Goal: Task Accomplishment & Management: Use online tool/utility

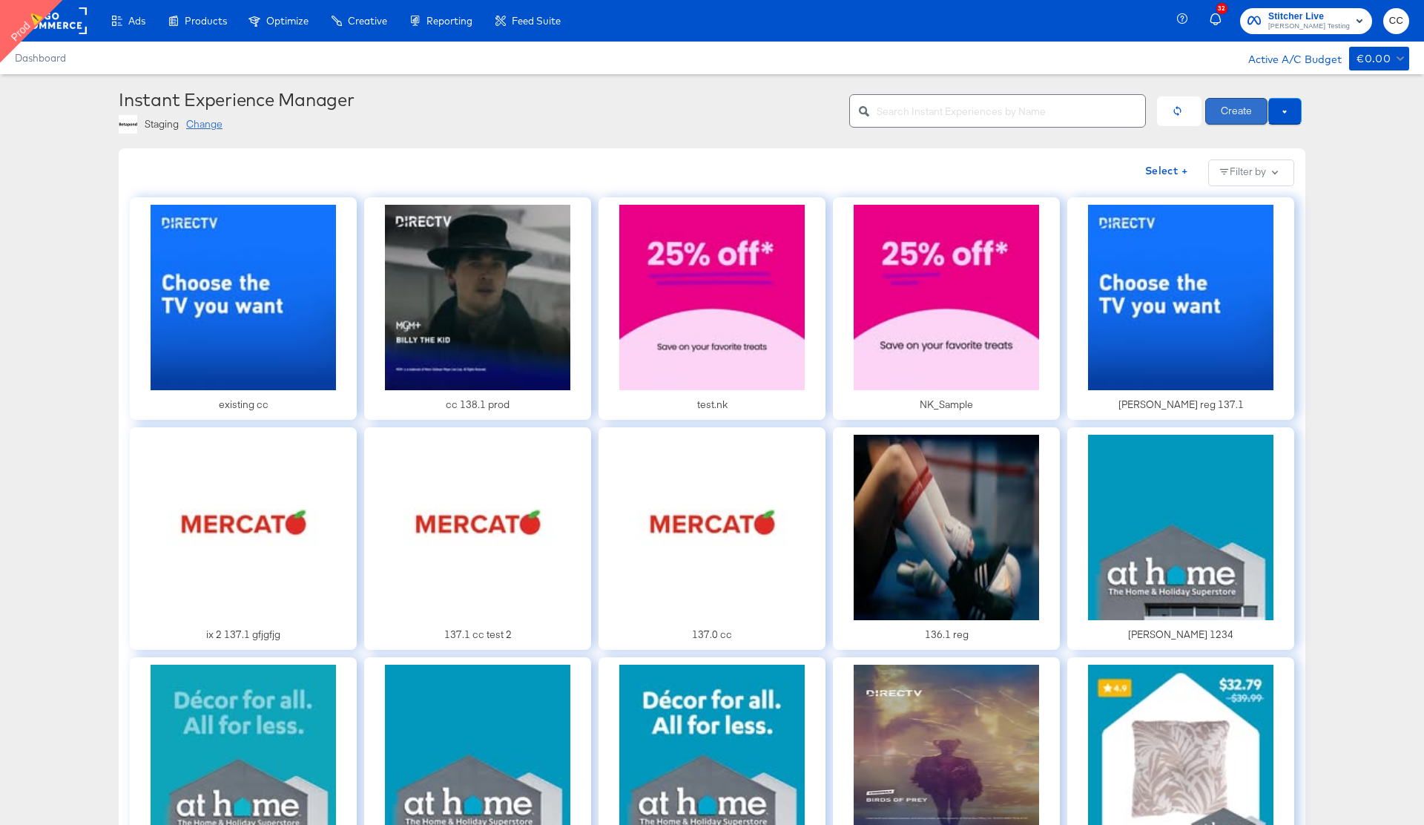
click at [1222, 117] on button "Create" at bounding box center [1236, 111] width 62 height 27
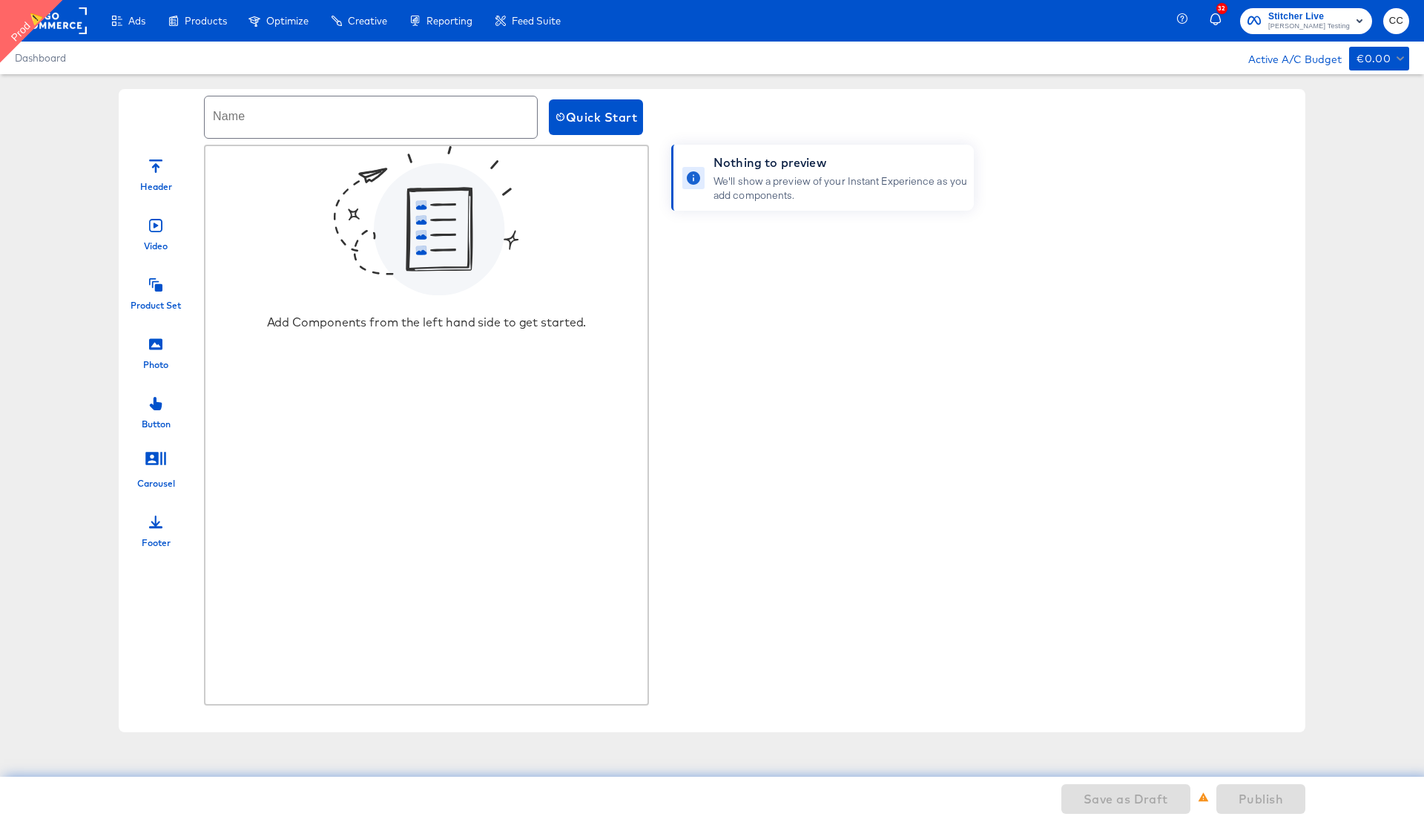
click at [280, 119] on input "text" at bounding box center [371, 117] width 332 height 42
type input "photo and set only production"
click at [145, 358] on div "Photo" at bounding box center [155, 364] width 25 height 13
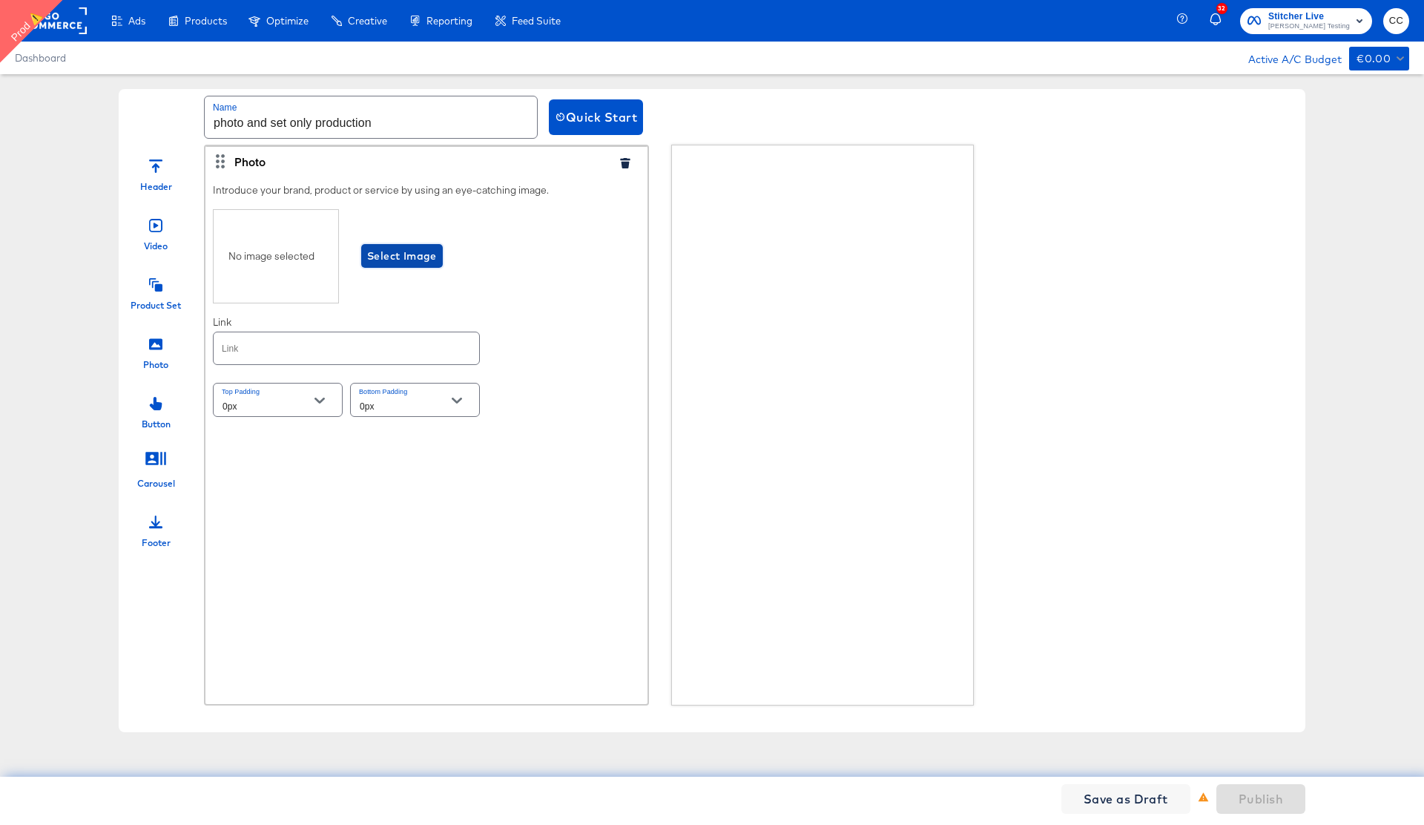
click at [393, 262] on span "Select Image" at bounding box center [402, 256] width 70 height 19
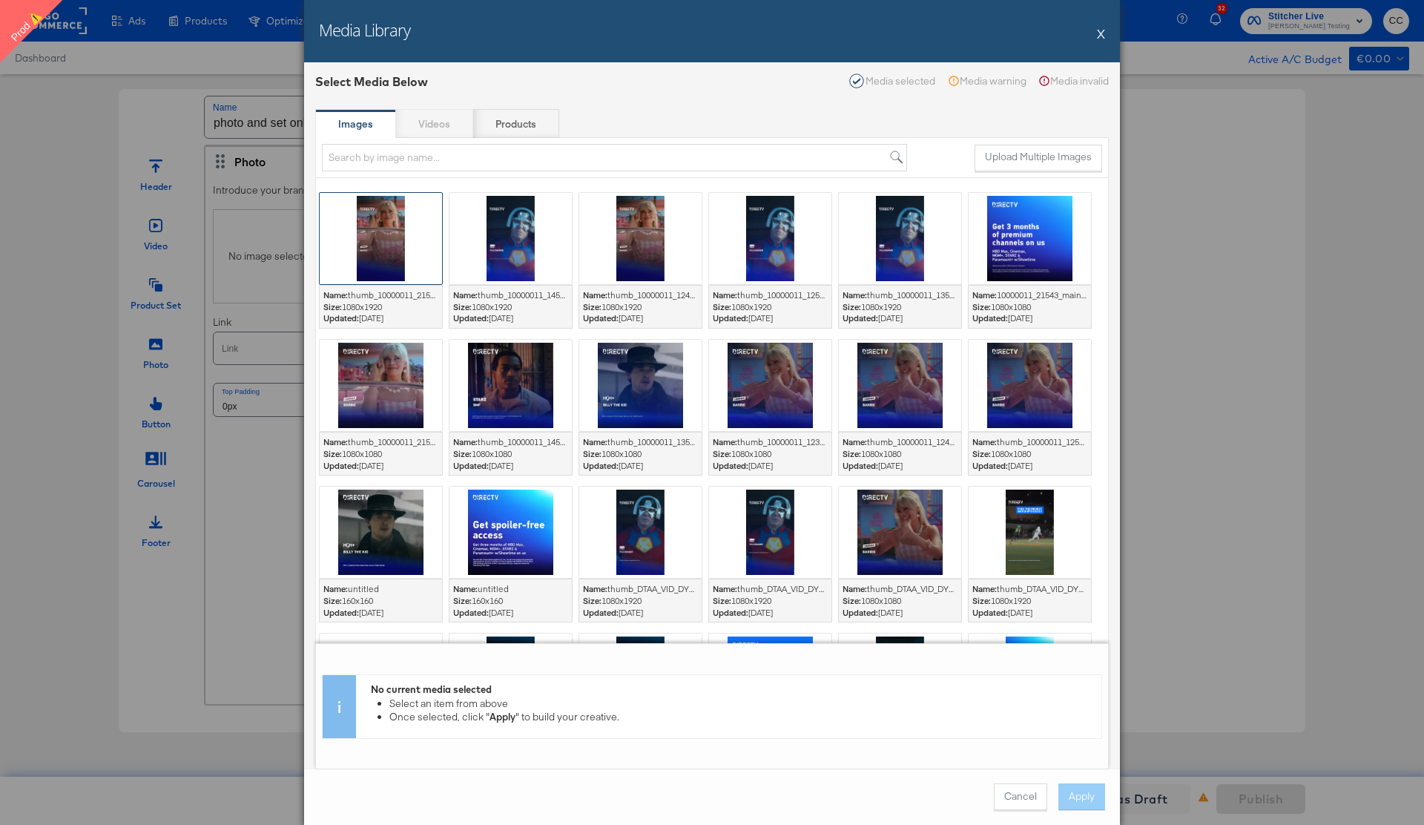
click at [391, 248] on div at bounding box center [381, 238] width 122 height 91
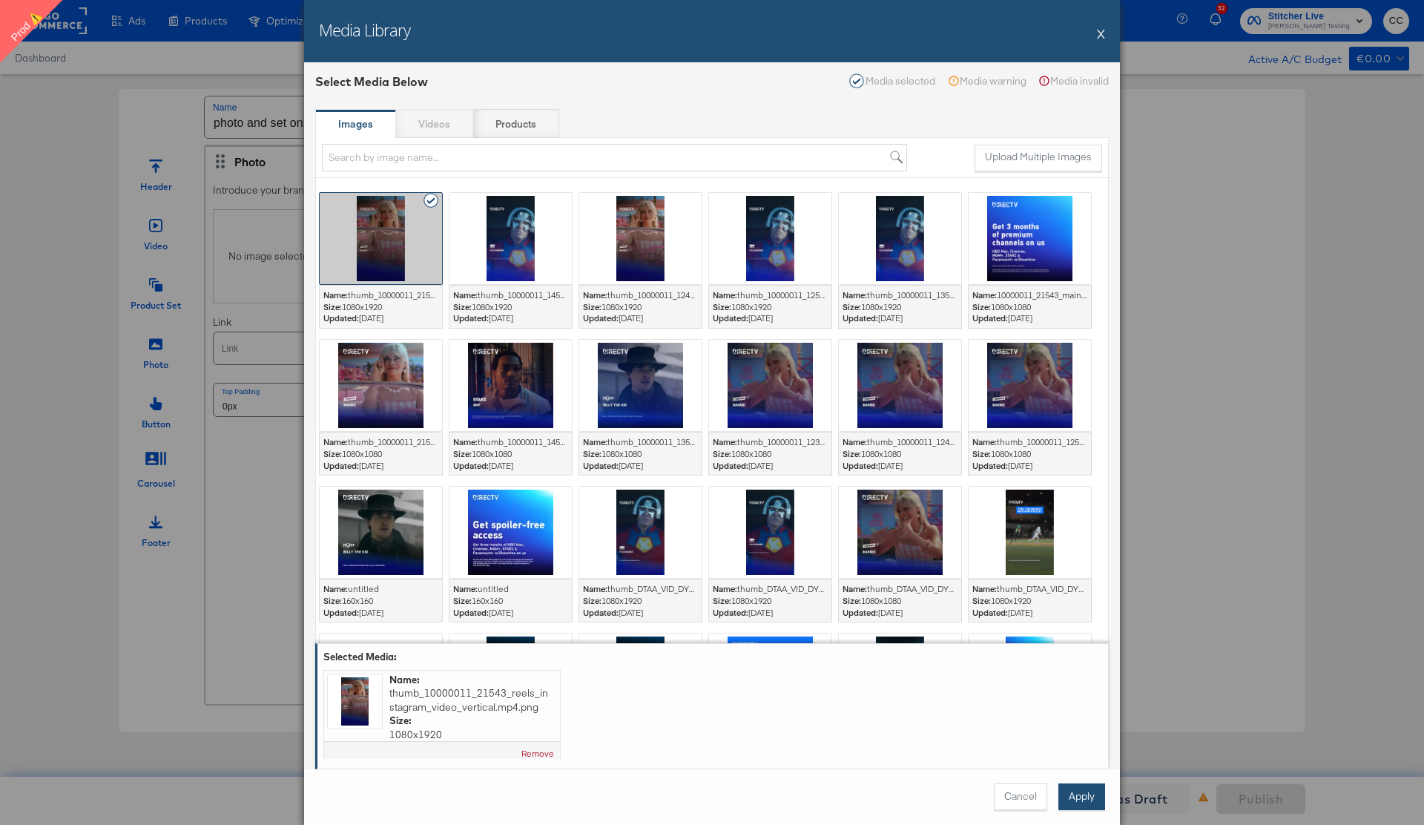
click at [1082, 796] on button "Apply" at bounding box center [1081, 796] width 47 height 27
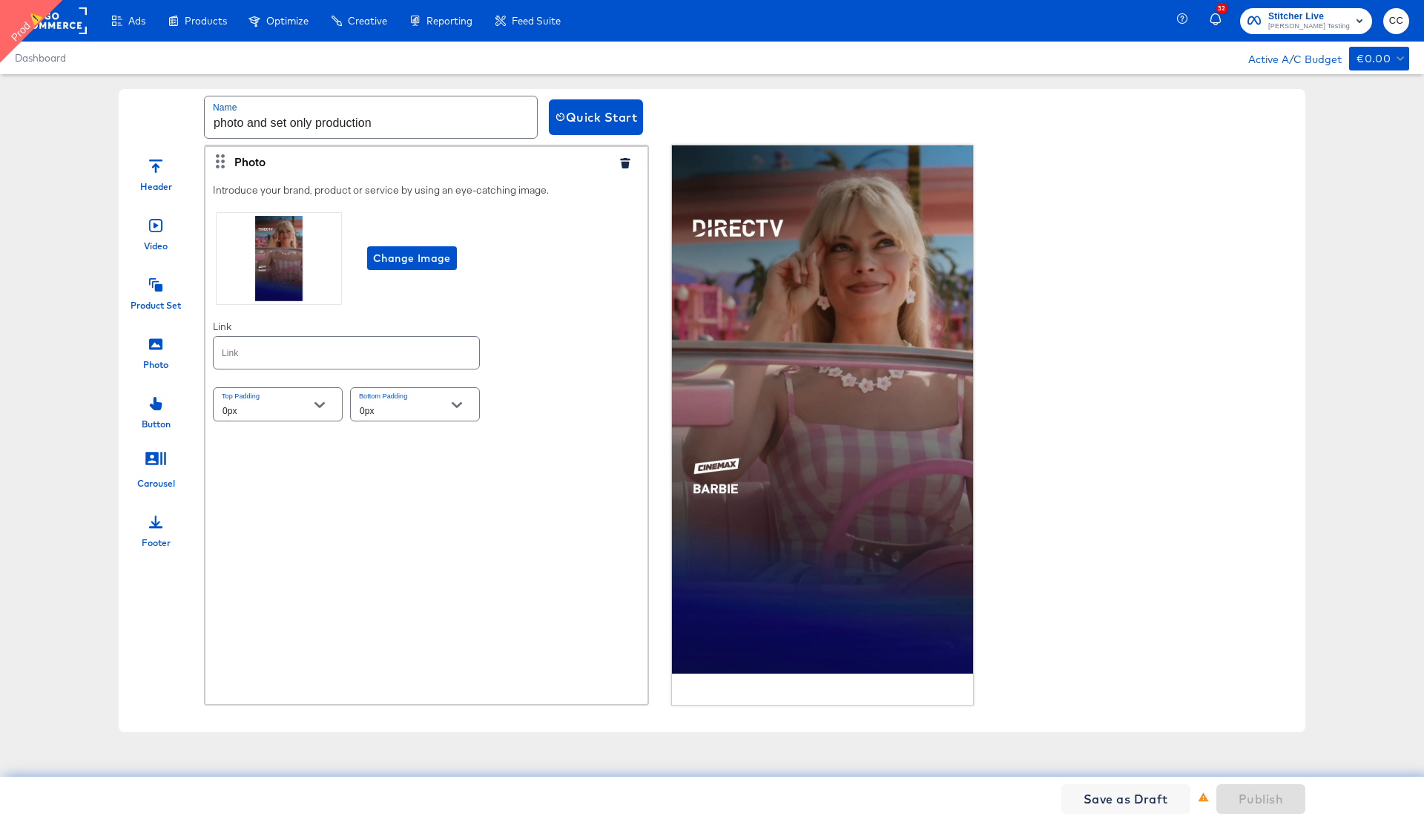
click at [285, 354] on input "text" at bounding box center [346, 353] width 265 height 32
type input "[URL][DOMAIN_NAME]"
click at [596, 331] on div "Introduce your brand, product or service by using an eye-catching image. Change…" at bounding box center [426, 304] width 442 height 256
click at [157, 288] on icon at bounding box center [155, 284] width 13 height 13
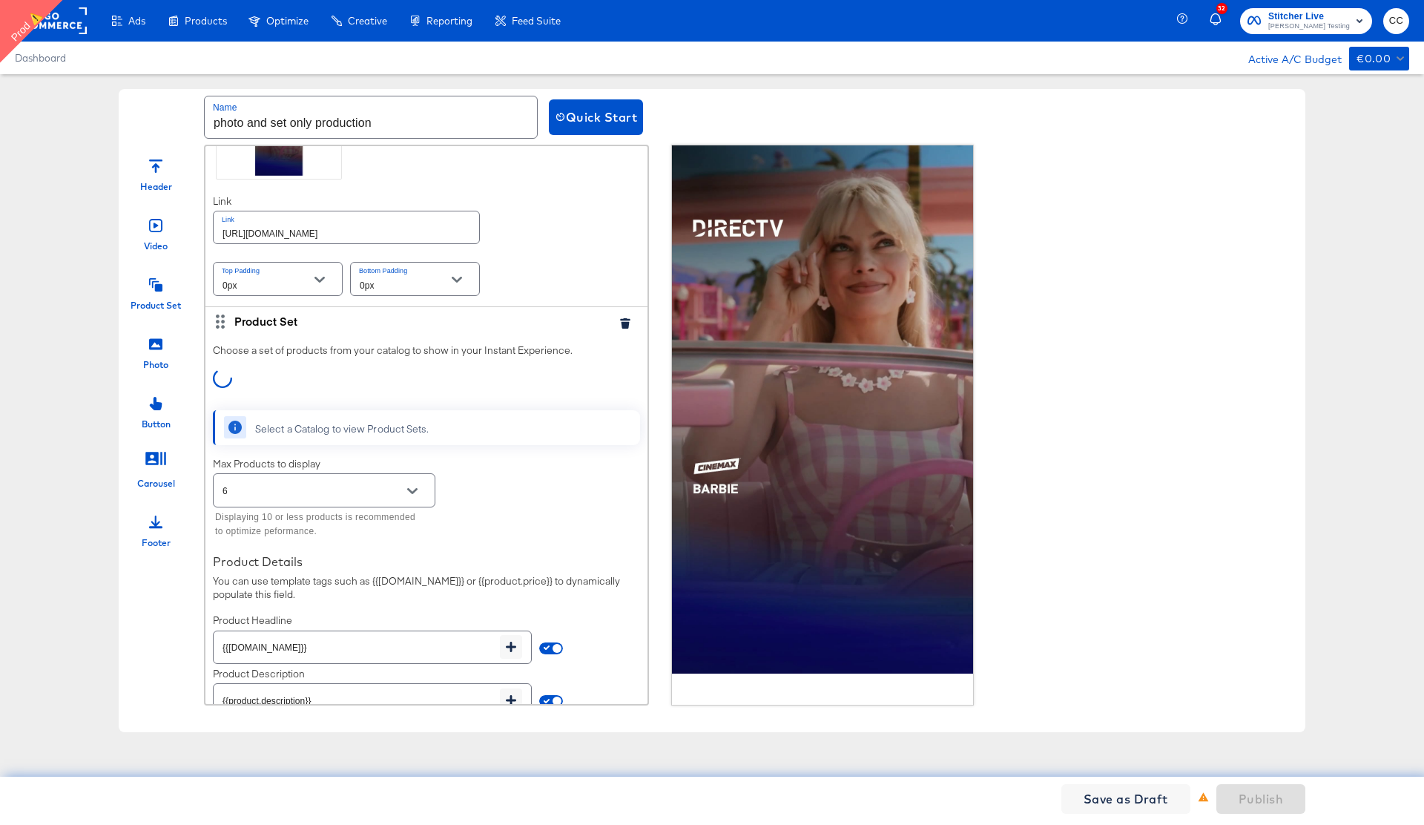
scroll to position [200, 0]
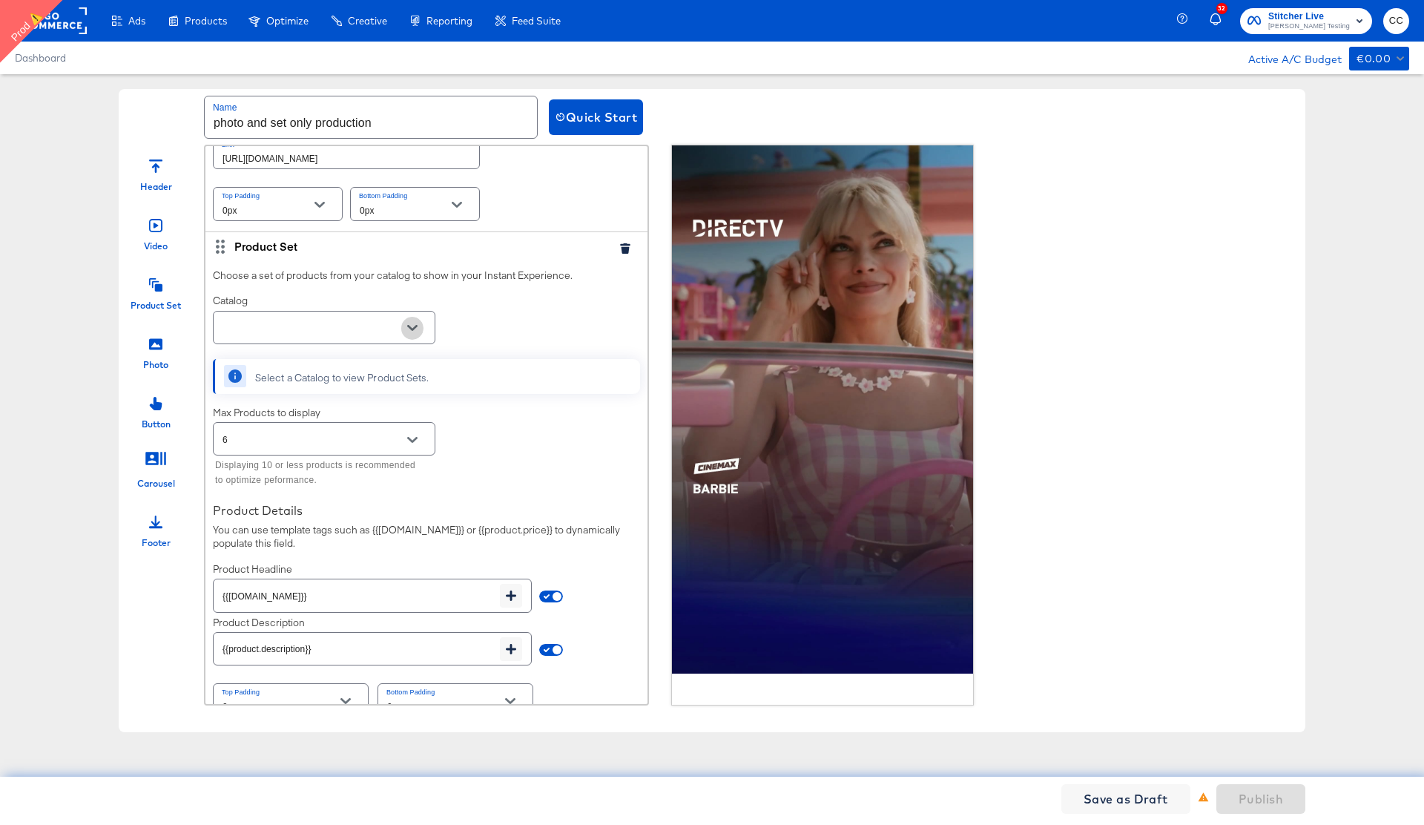
click at [412, 329] on icon "Open" at bounding box center [412, 328] width 10 height 6
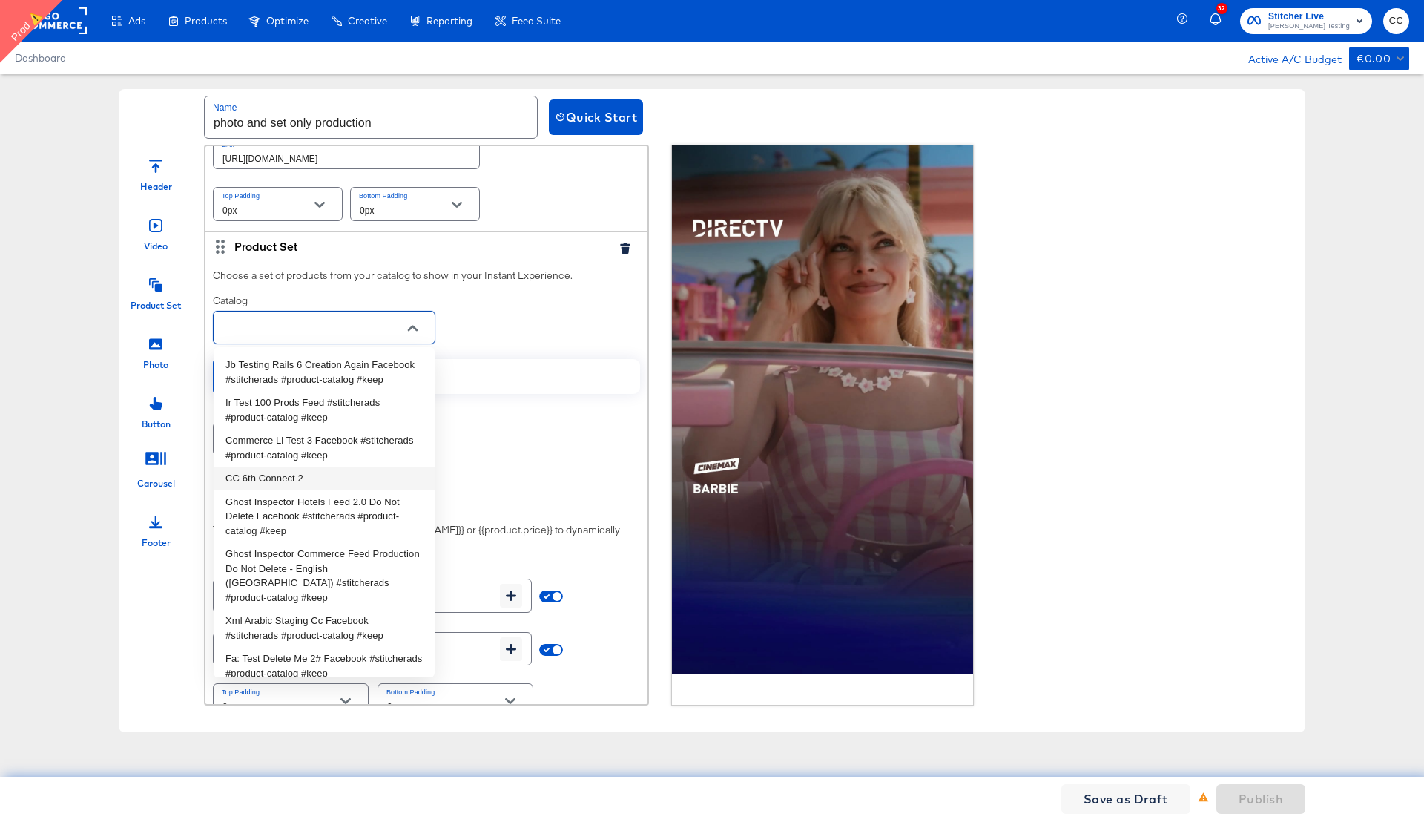
click at [280, 477] on li "CC 6th Connect 2" at bounding box center [324, 478] width 221 height 24
type input "CC 6th Connect 2"
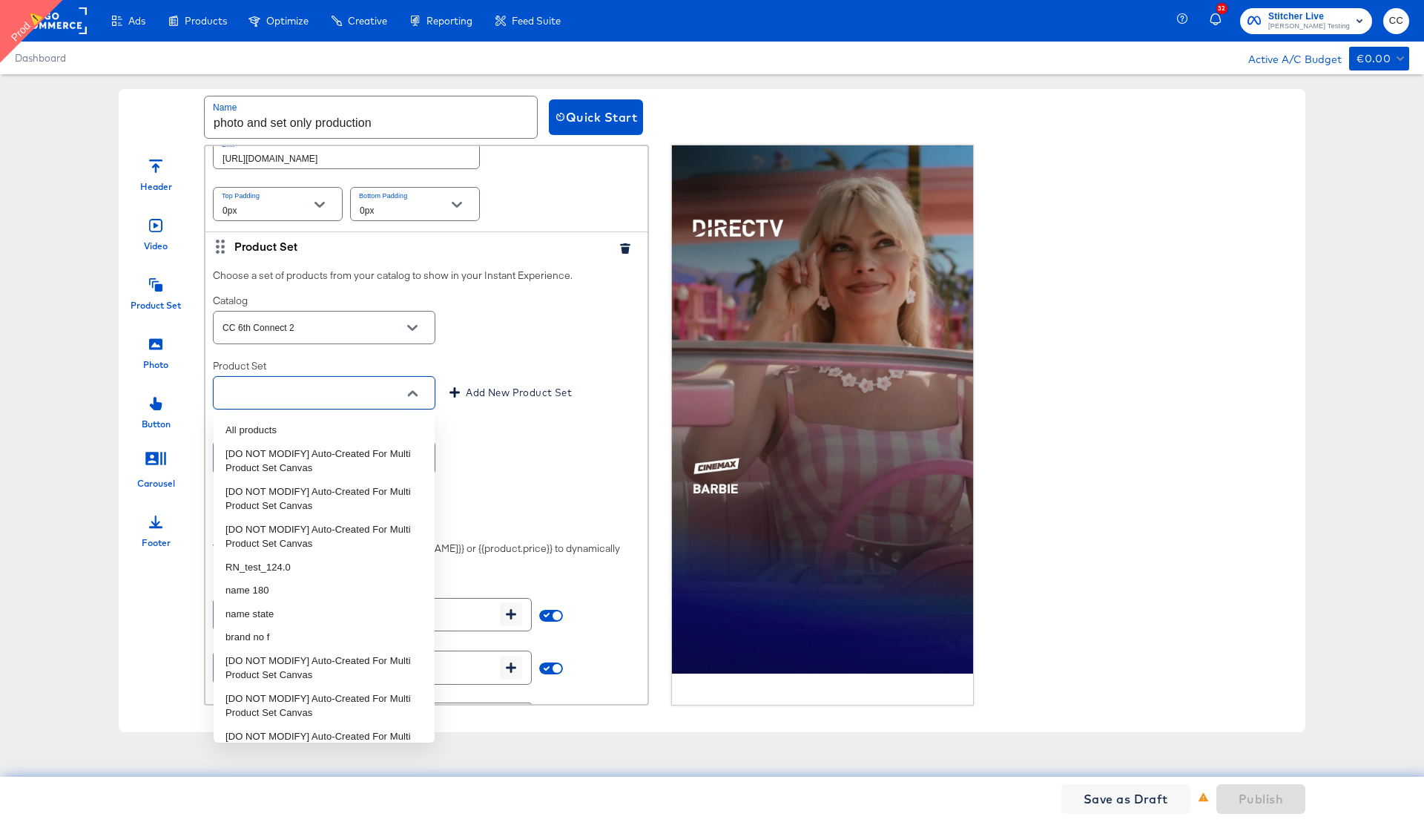
click at [339, 398] on input "text" at bounding box center [312, 393] width 186 height 17
click at [295, 422] on li "All products" at bounding box center [324, 430] width 221 height 24
type input "All products"
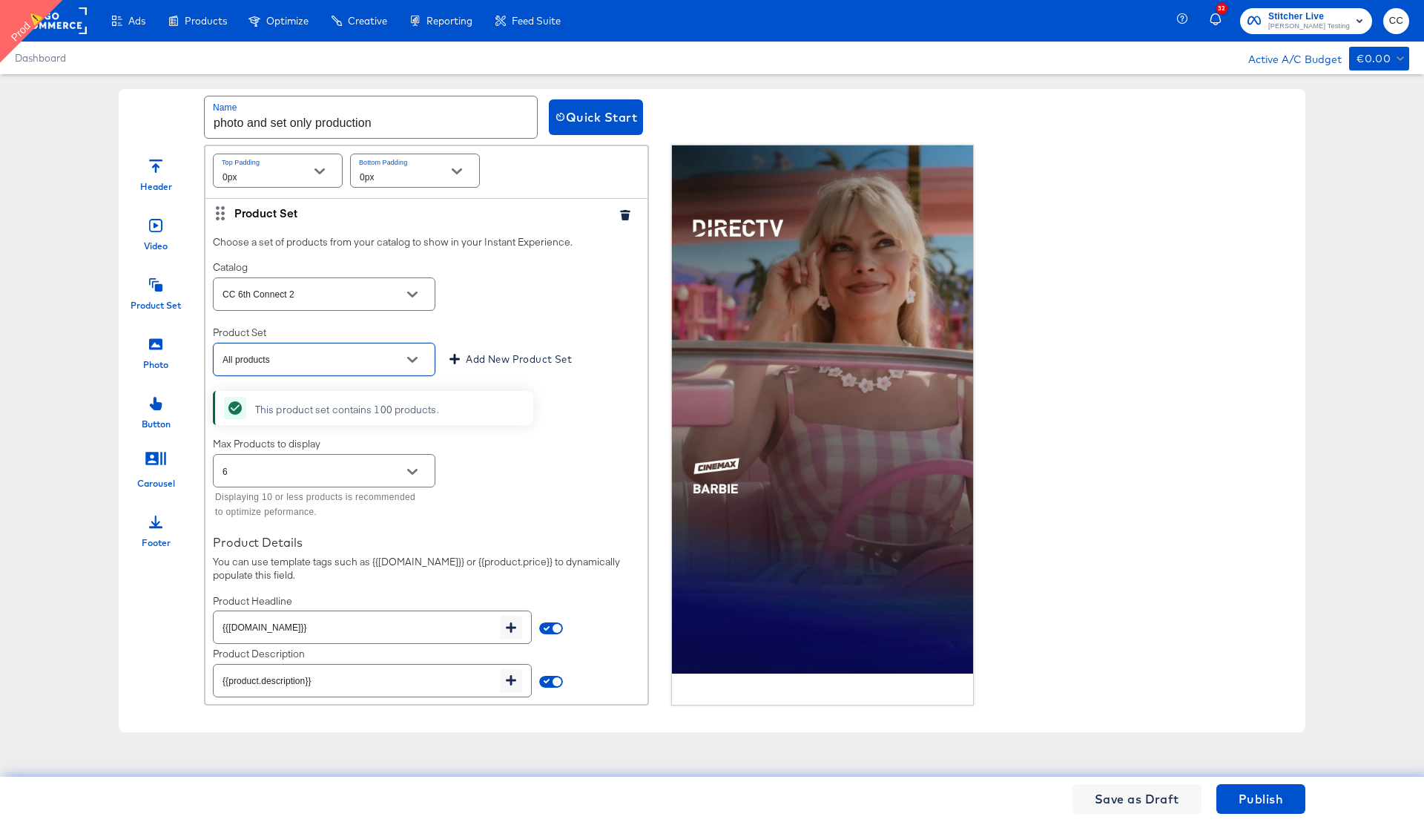
scroll to position [289, 0]
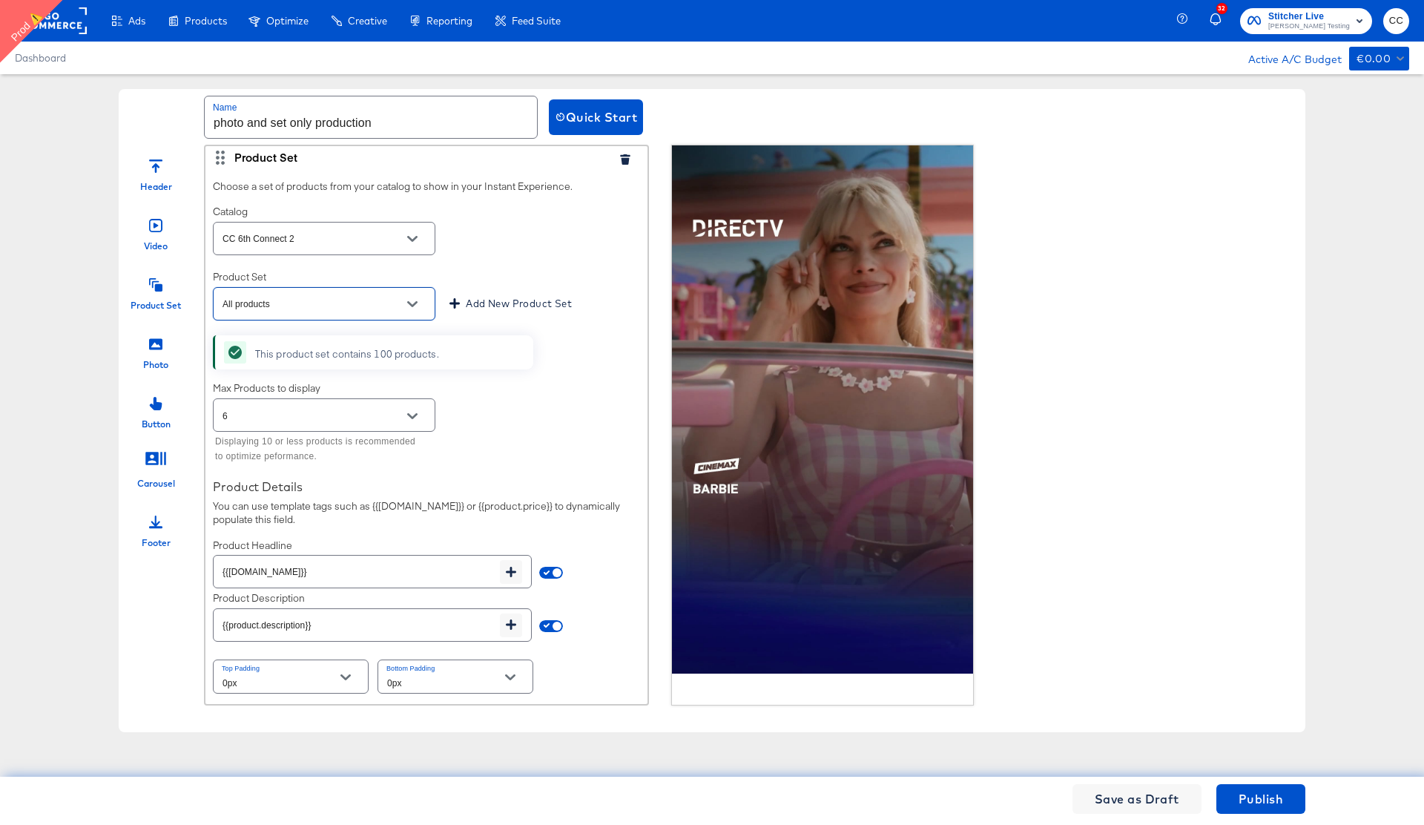
click at [413, 420] on icon "Open" at bounding box center [412, 416] width 10 height 10
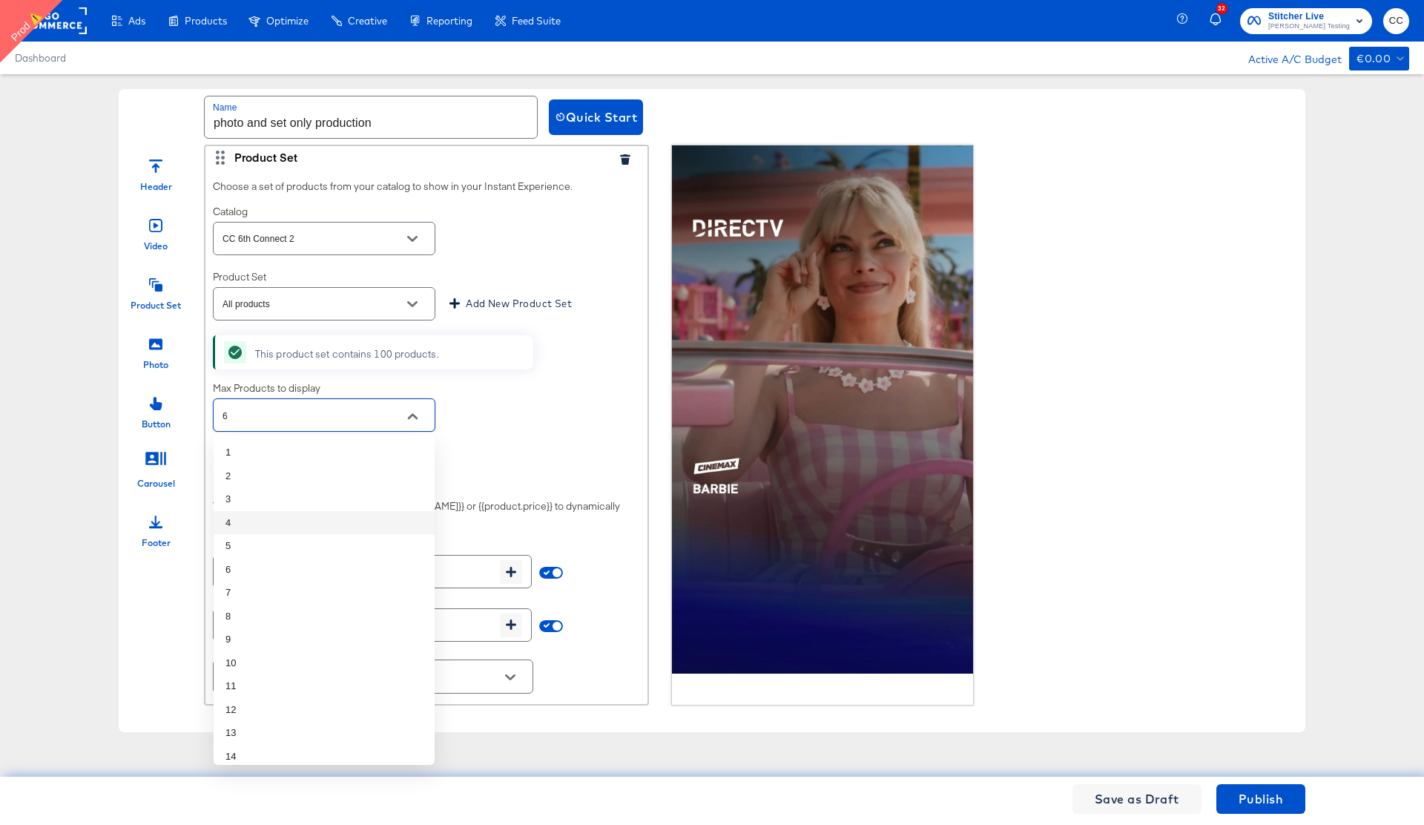
click at [279, 513] on li "4" at bounding box center [324, 523] width 221 height 24
type input "4"
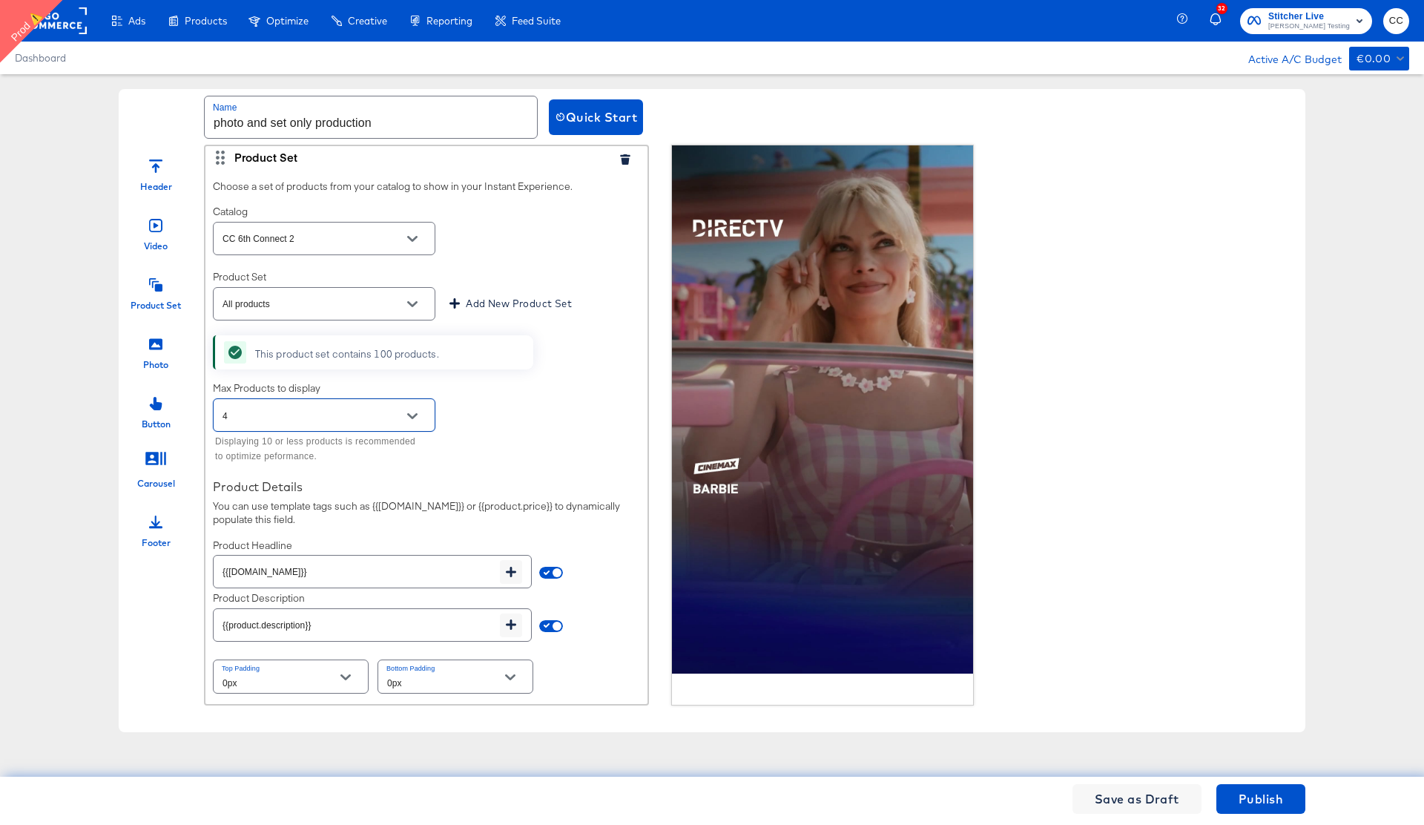
click at [1139, 509] on div "Header Video Product Set Photo Button Carousel Footer Photo Introduce your bran…" at bounding box center [712, 425] width 1186 height 561
click at [1246, 789] on span "Publish" at bounding box center [1260, 798] width 44 height 21
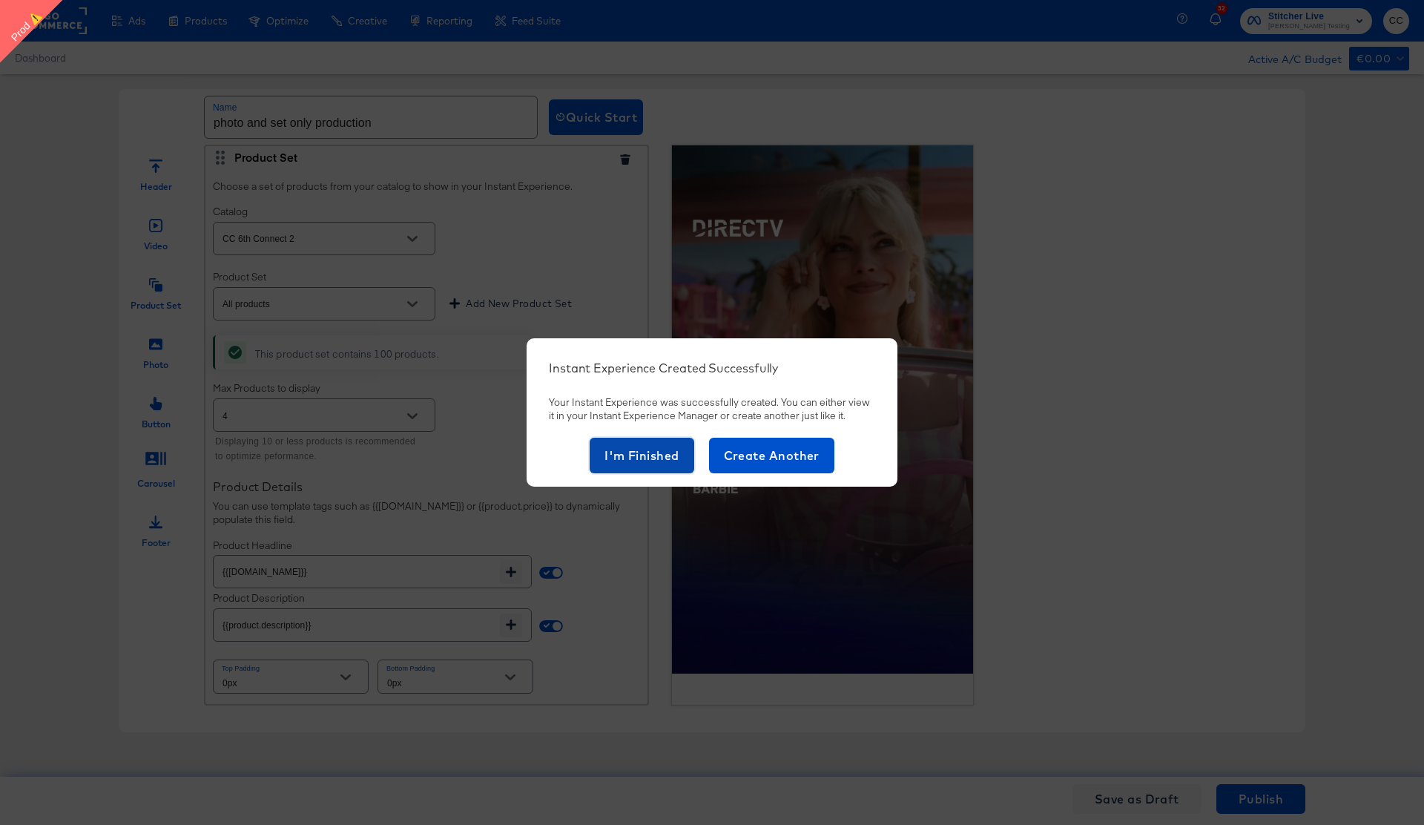
click at [641, 460] on span "I'm Finished" at bounding box center [641, 455] width 75 height 21
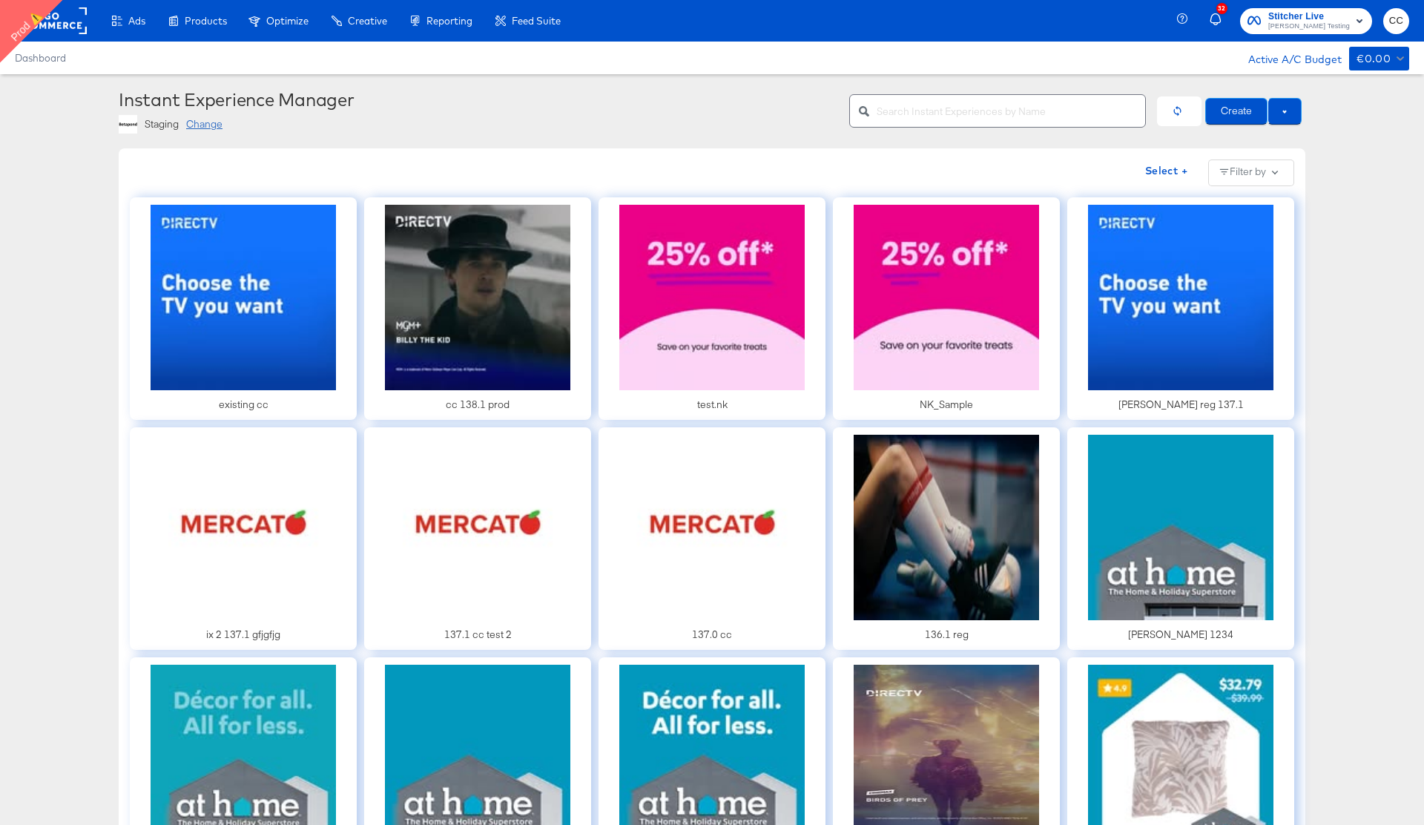
click at [509, 123] on div "Staging Change" at bounding box center [478, 124] width 719 height 19
click at [1235, 116] on button "Create" at bounding box center [1236, 111] width 62 height 27
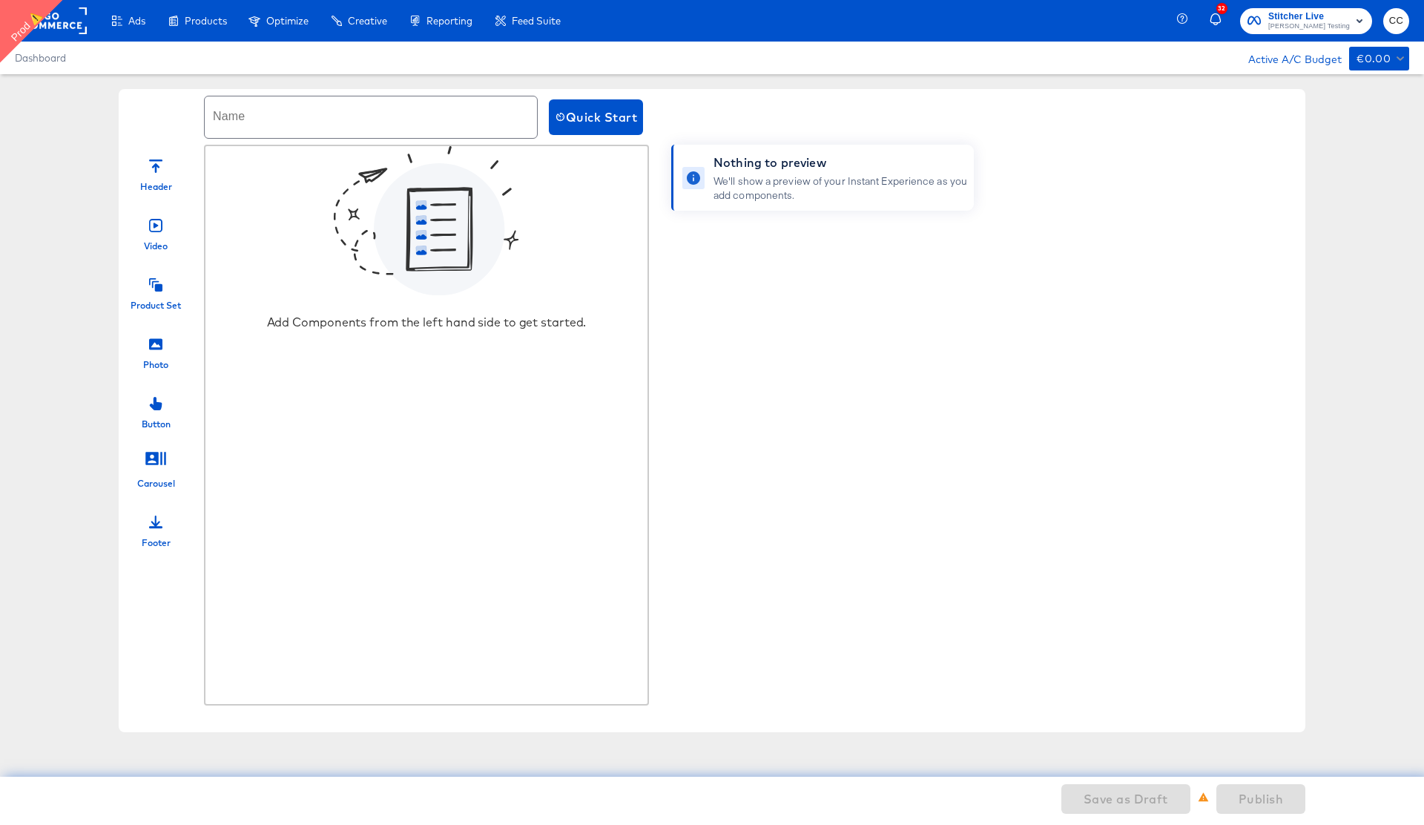
click at [284, 122] on input "text" at bounding box center [371, 117] width 332 height 42
type input "ix production"
click at [158, 353] on div at bounding box center [155, 342] width 13 height 32
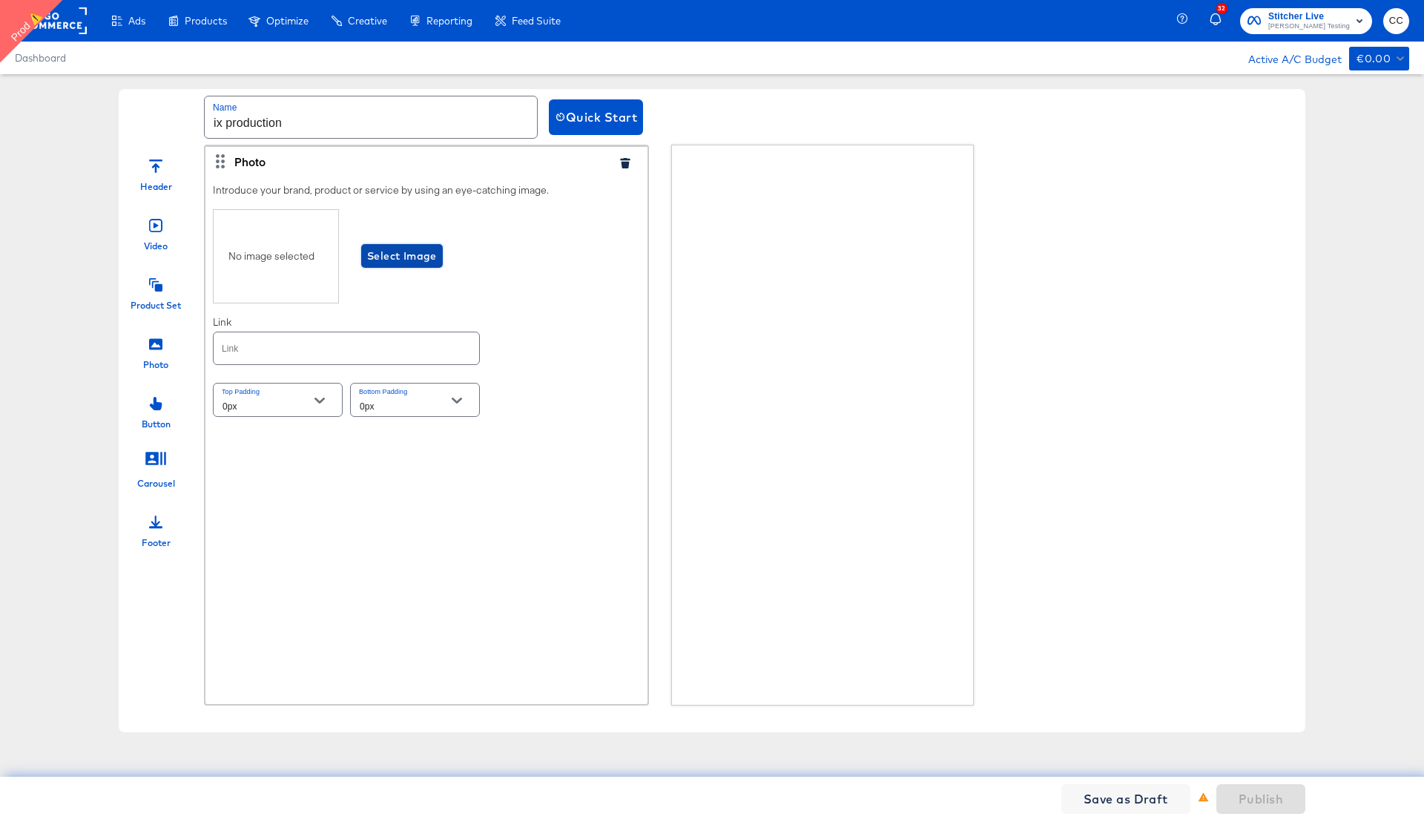
click at [415, 253] on span "Select Image" at bounding box center [402, 256] width 70 height 19
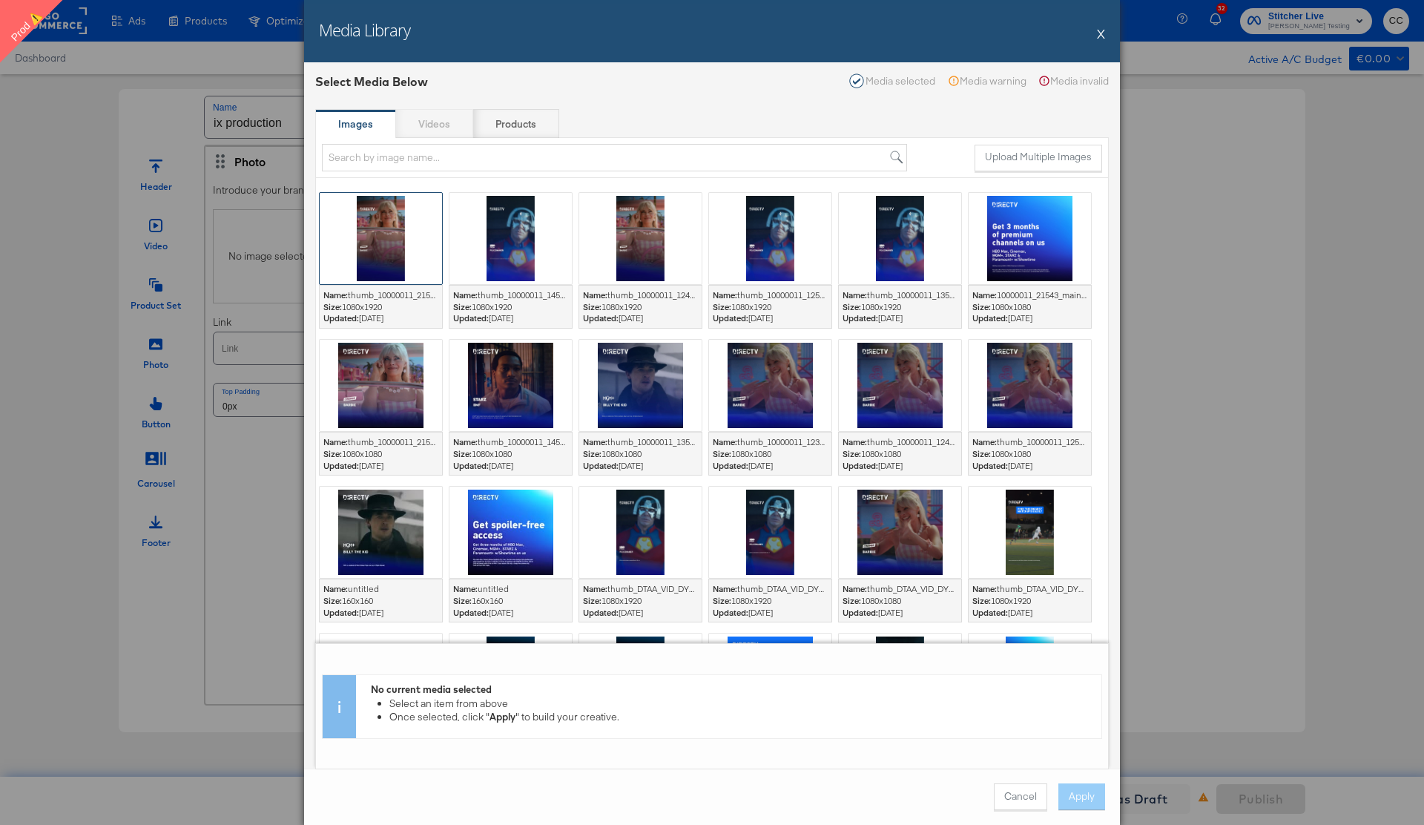
click at [377, 252] on div at bounding box center [381, 238] width 122 height 91
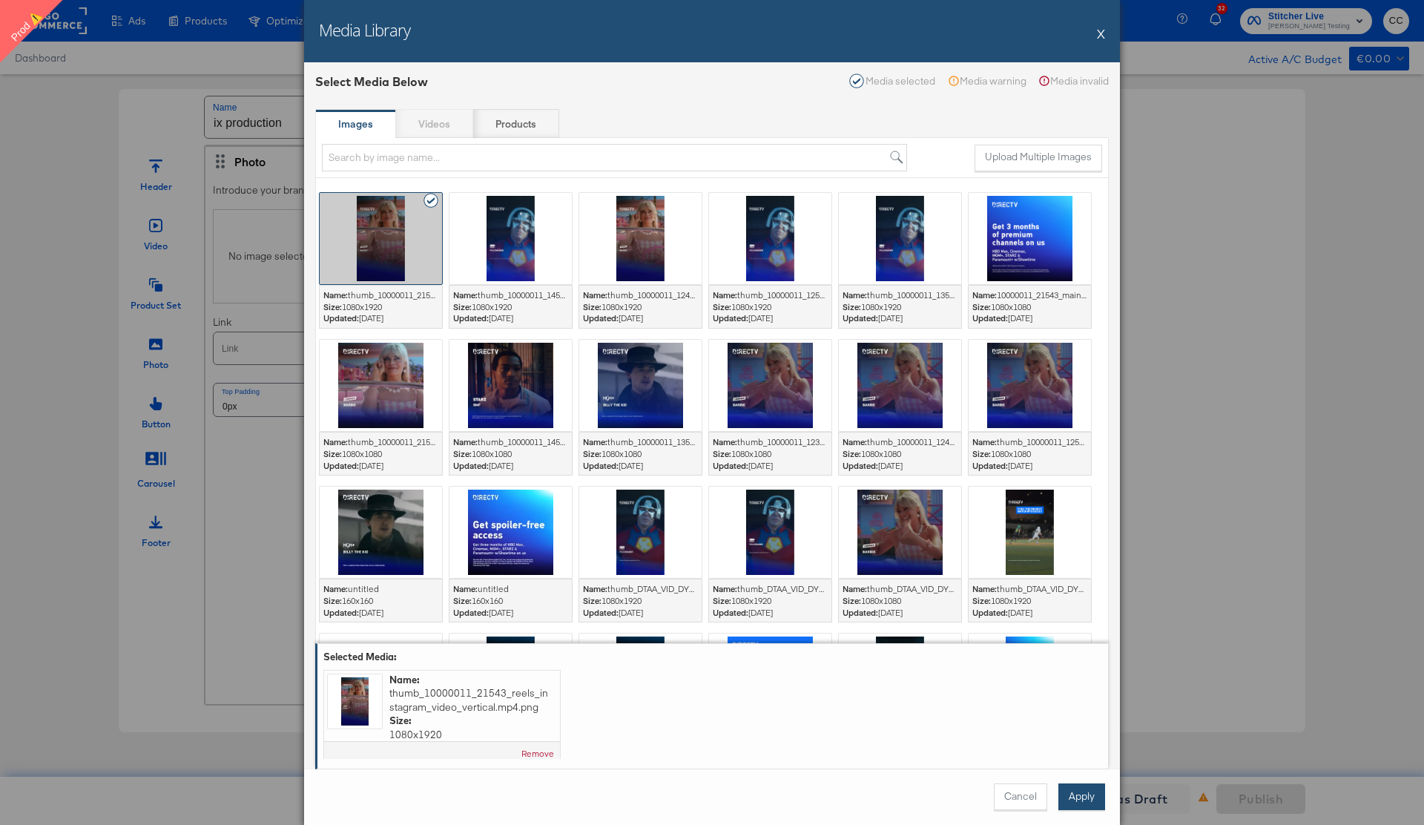
click at [1074, 800] on button "Apply" at bounding box center [1081, 796] width 47 height 27
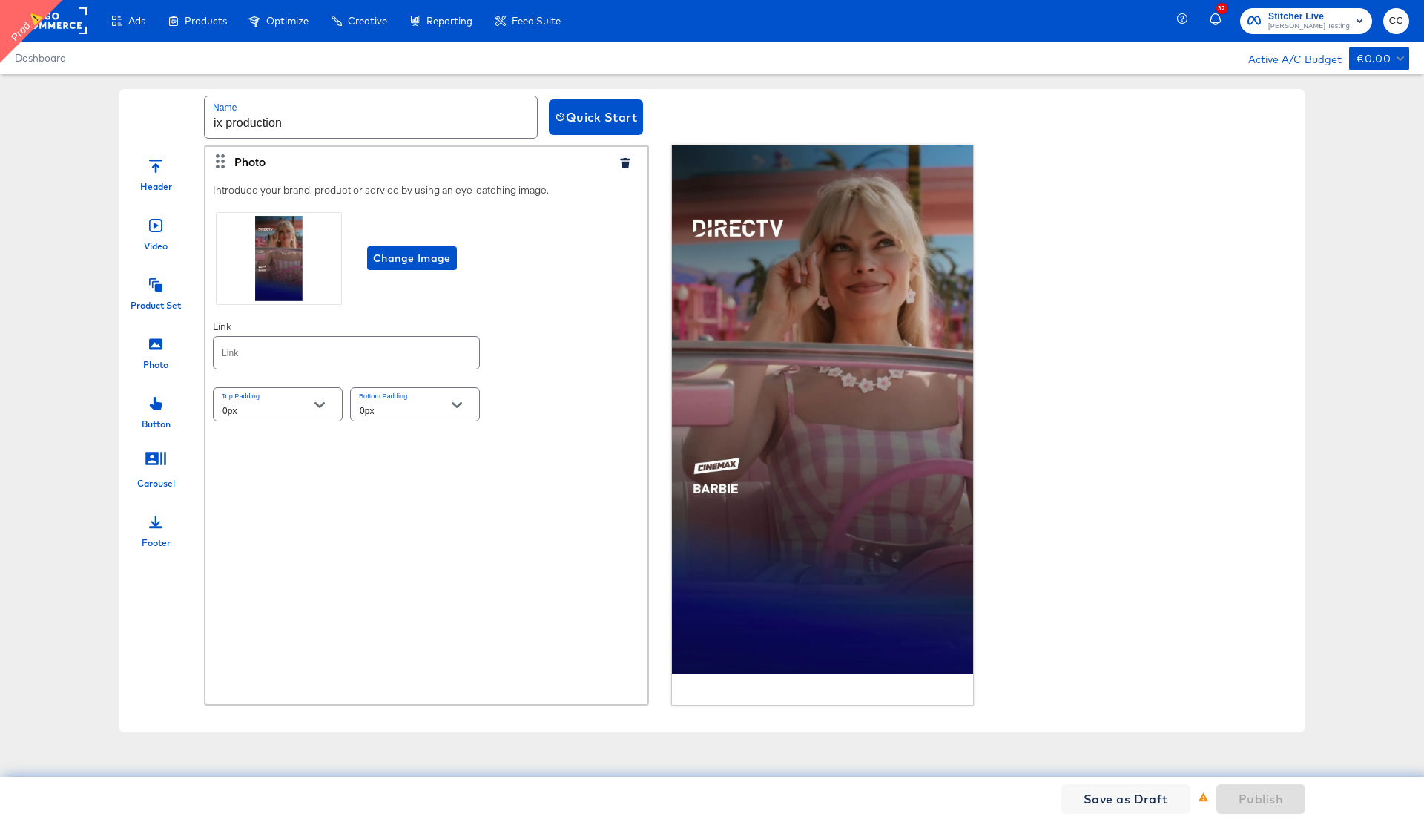
click at [265, 354] on input "text" at bounding box center [346, 353] width 265 height 32
type input "[URL][DOMAIN_NAME]"
click at [156, 290] on icon at bounding box center [155, 284] width 13 height 13
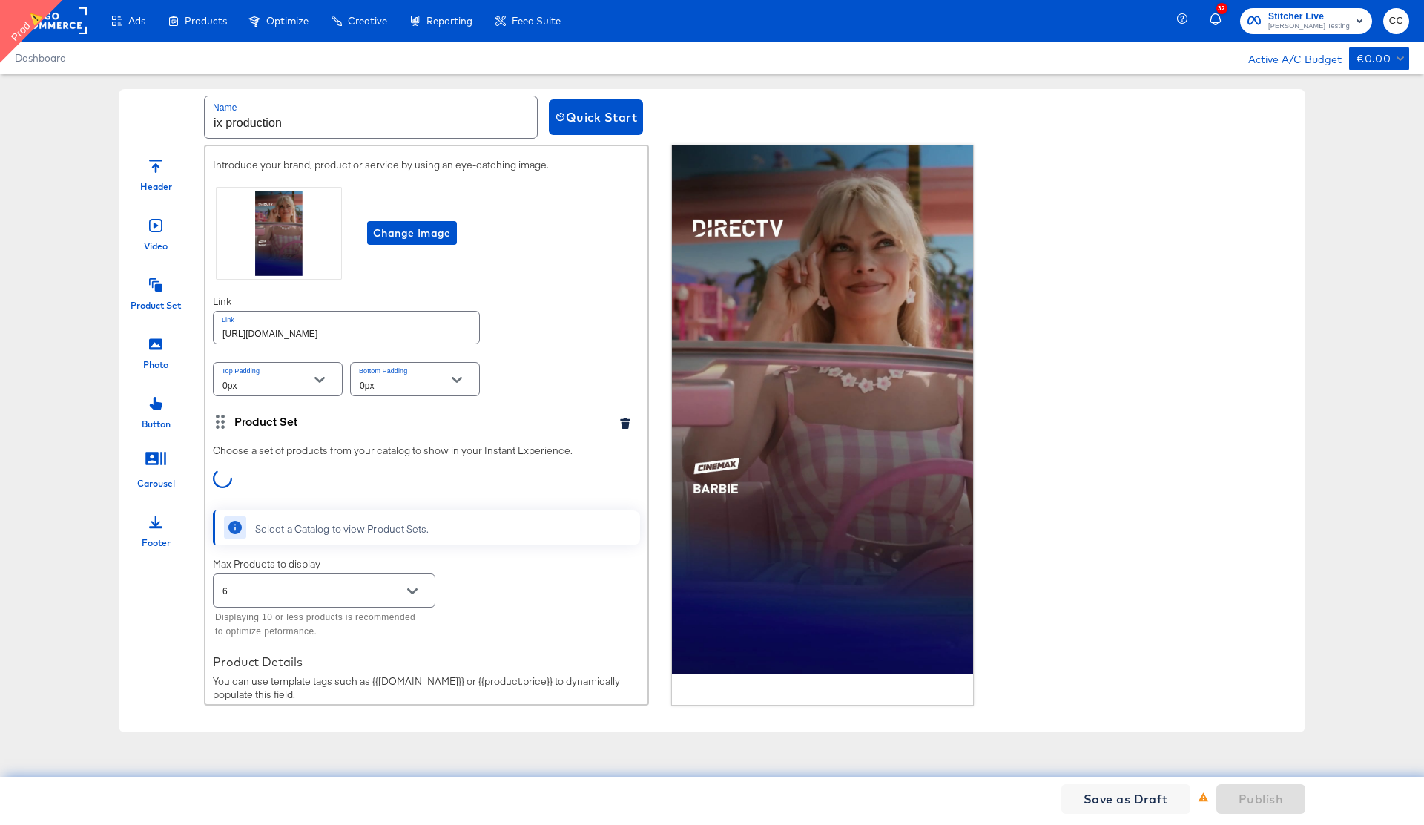
scroll to position [34, 0]
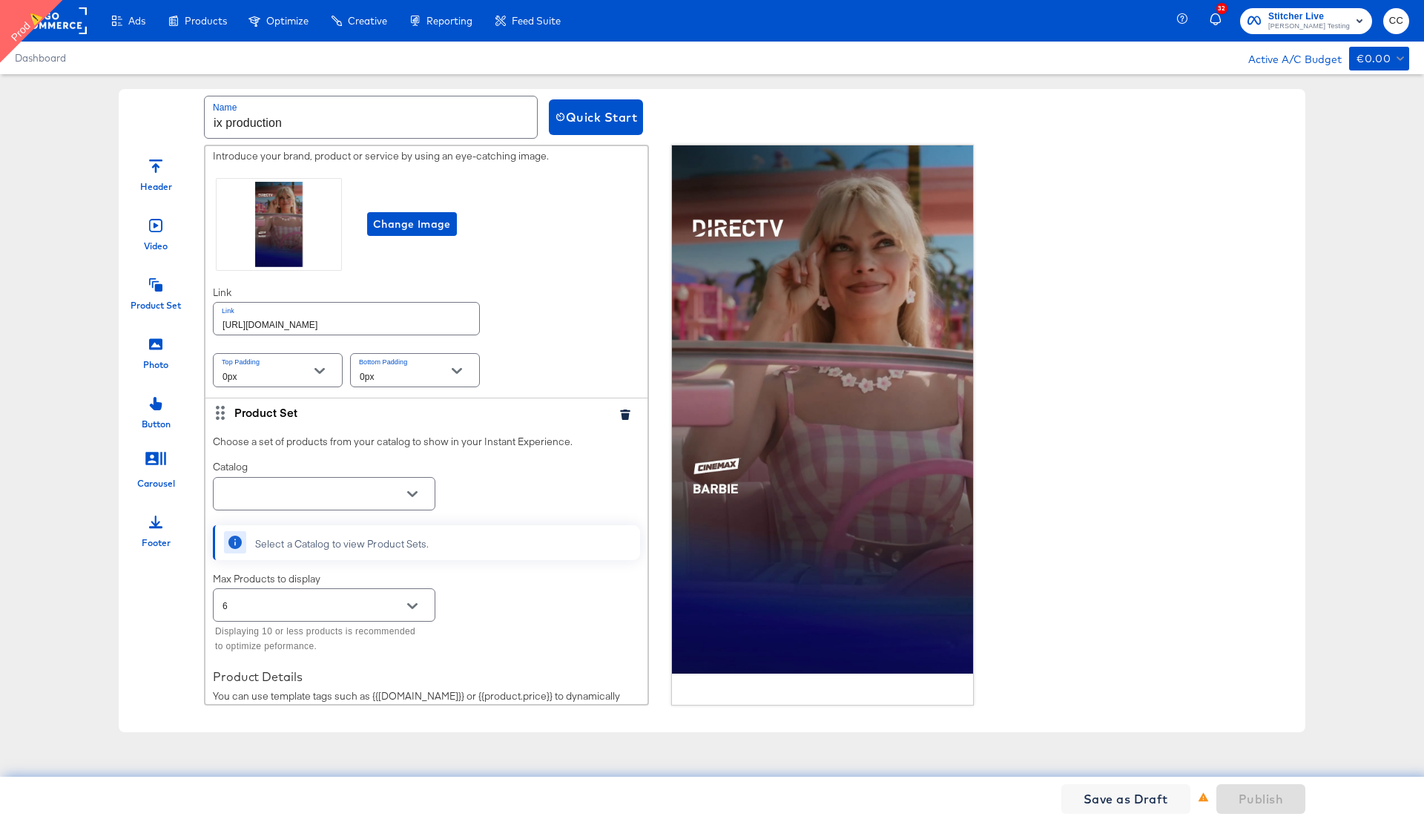
click at [408, 495] on icon "Open" at bounding box center [412, 494] width 10 height 10
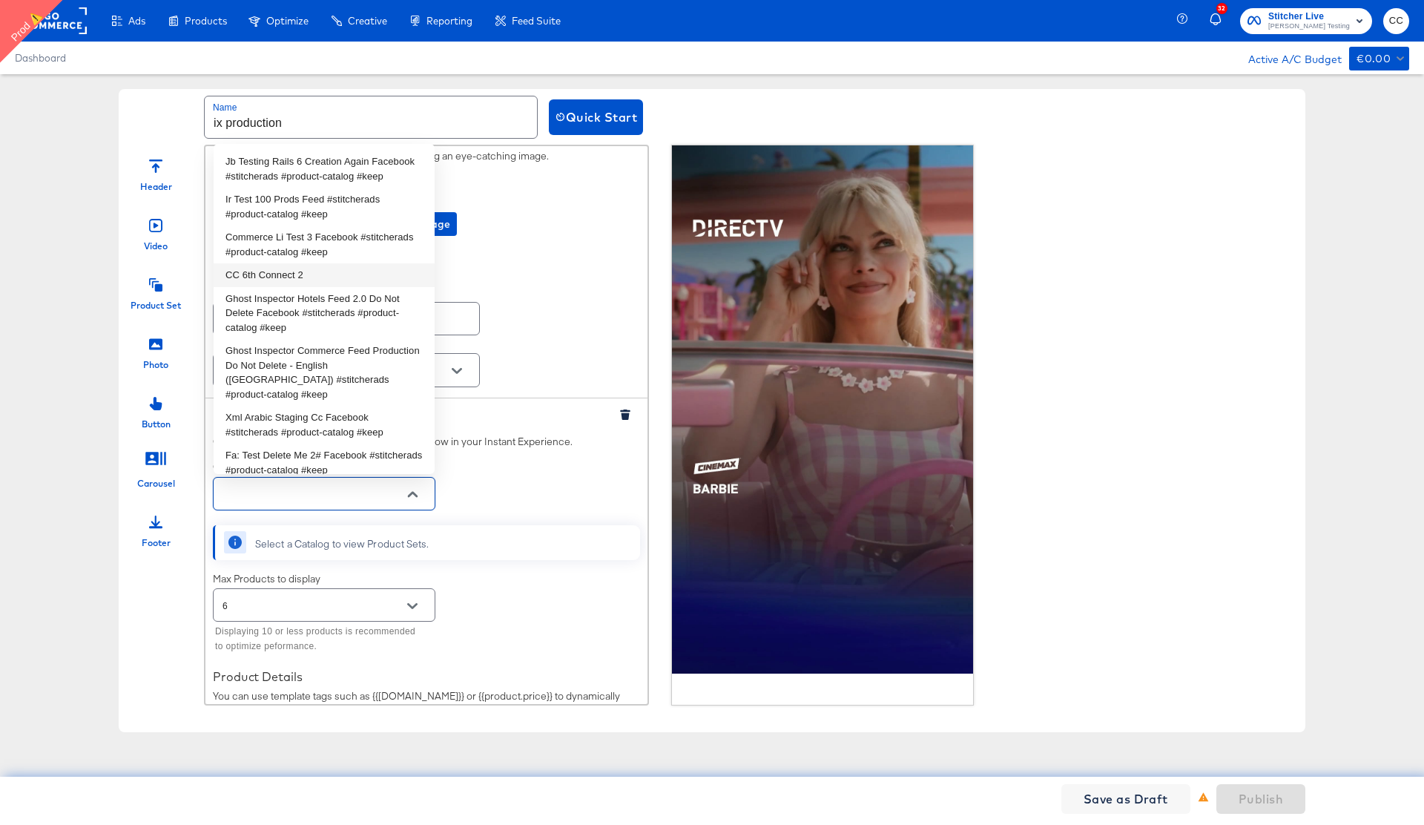
click at [282, 275] on li "CC 6th Connect 2" at bounding box center [324, 275] width 221 height 24
type input "CC 6th Connect 2"
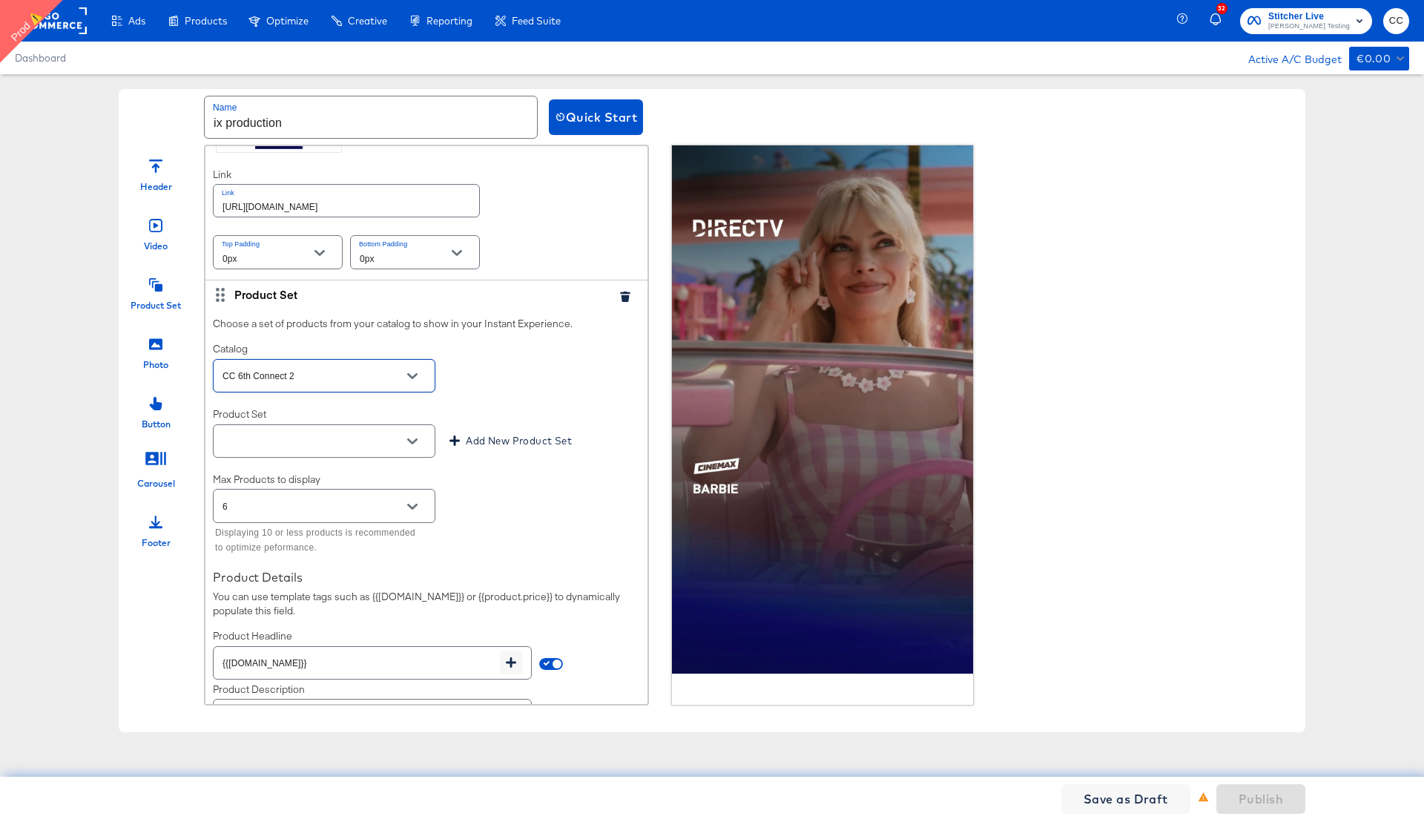
scroll to position [176, 0]
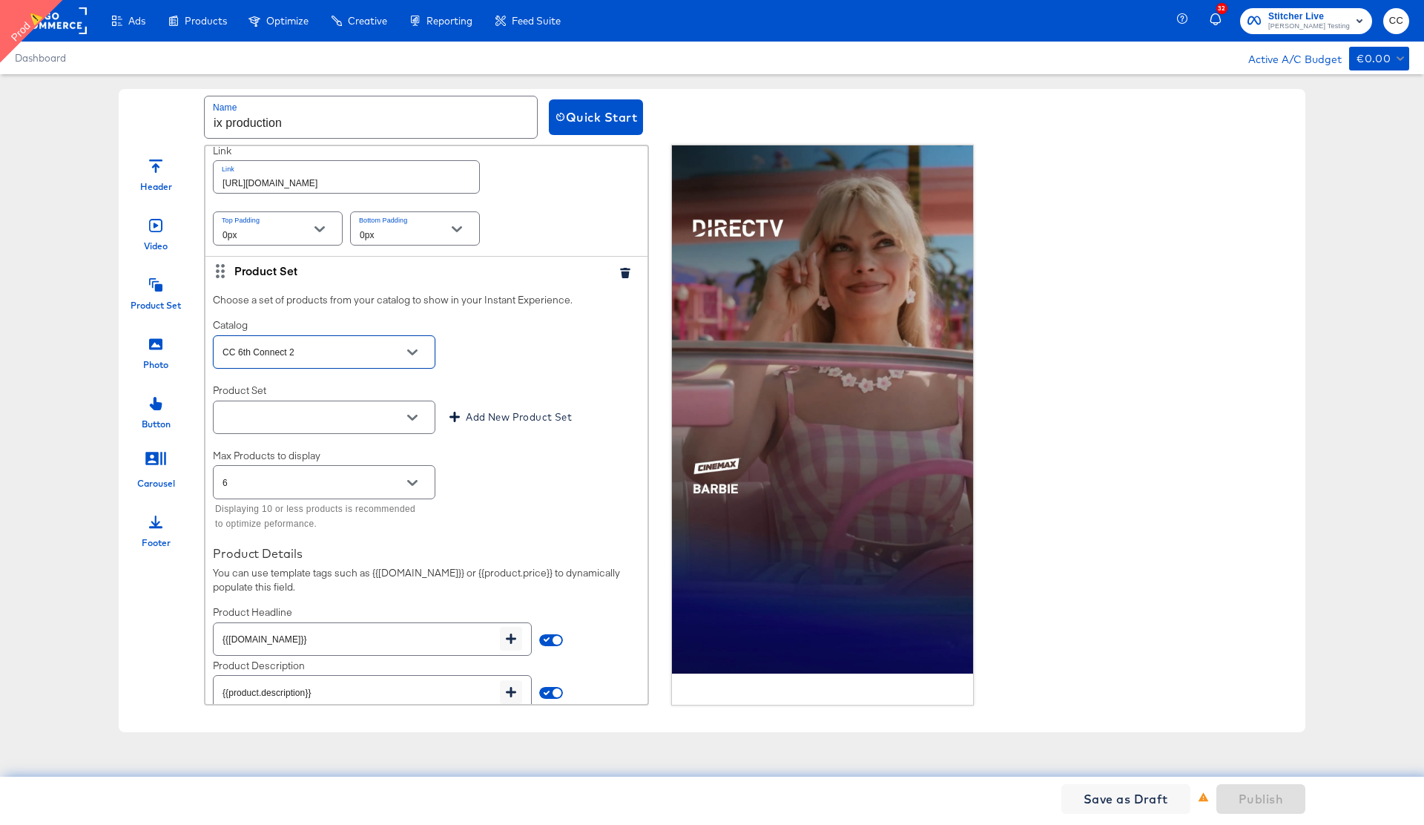
click at [409, 416] on icon "Open" at bounding box center [412, 418] width 10 height 6
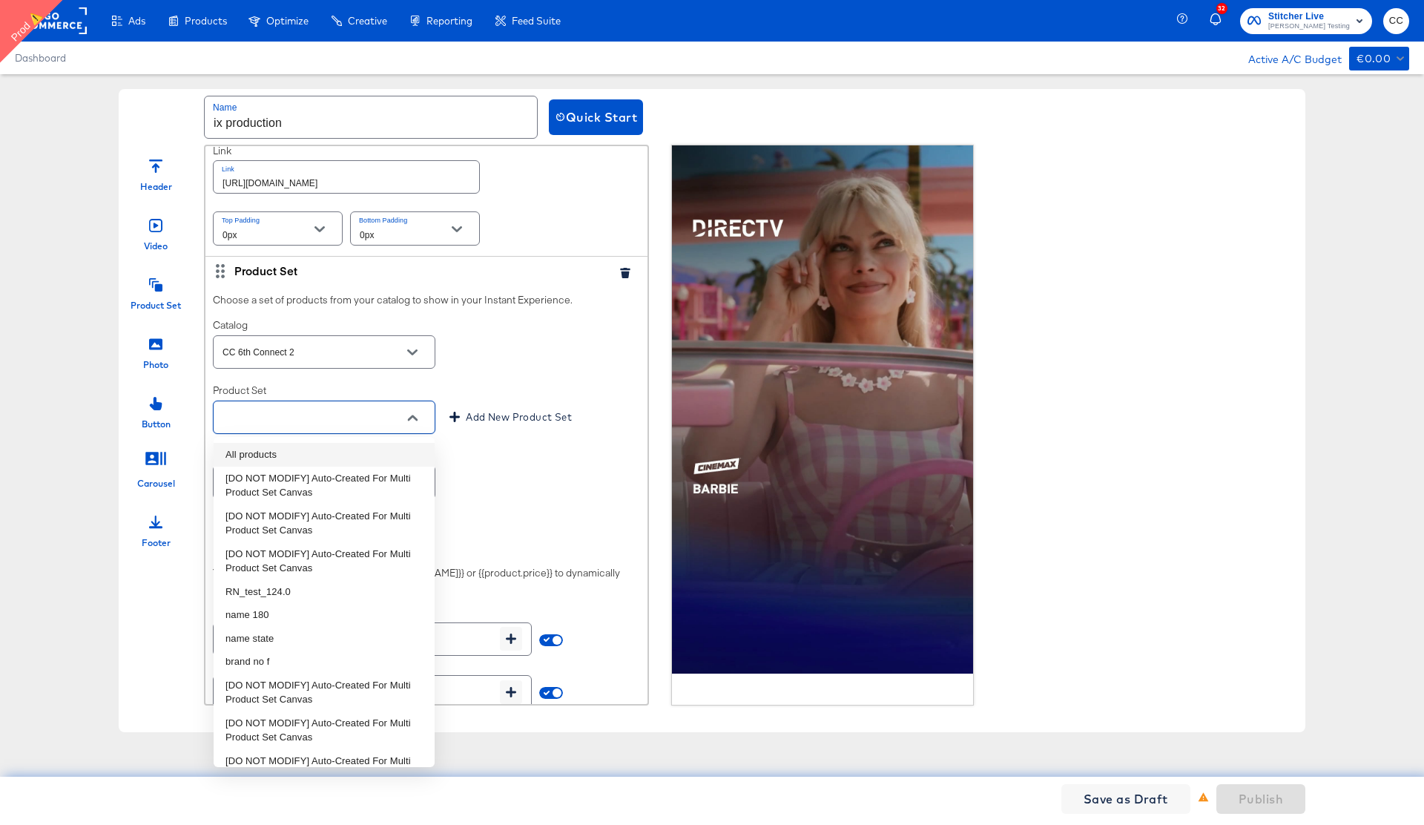
click at [300, 452] on li "All products" at bounding box center [324, 455] width 221 height 24
type input "All products"
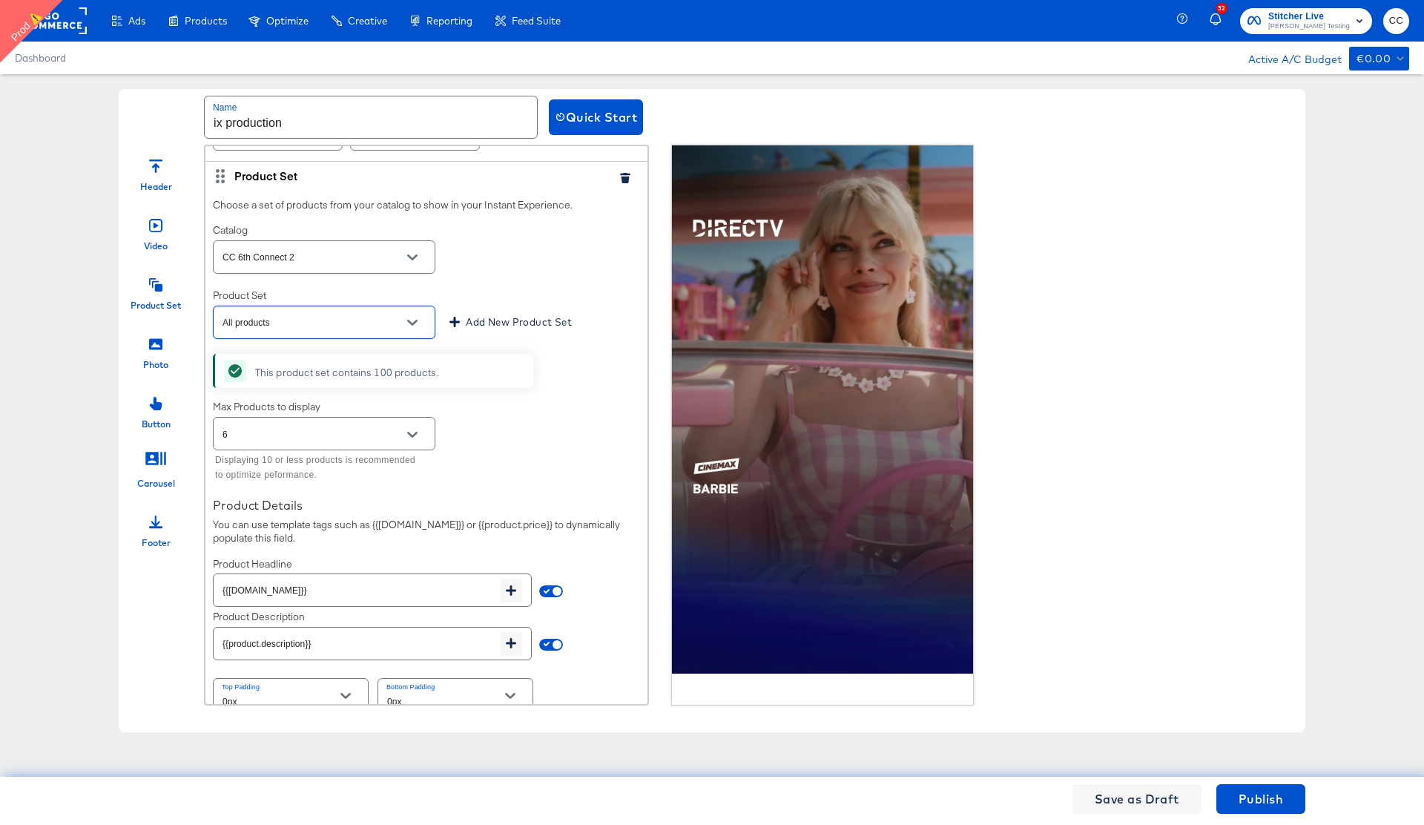
scroll to position [289, 0]
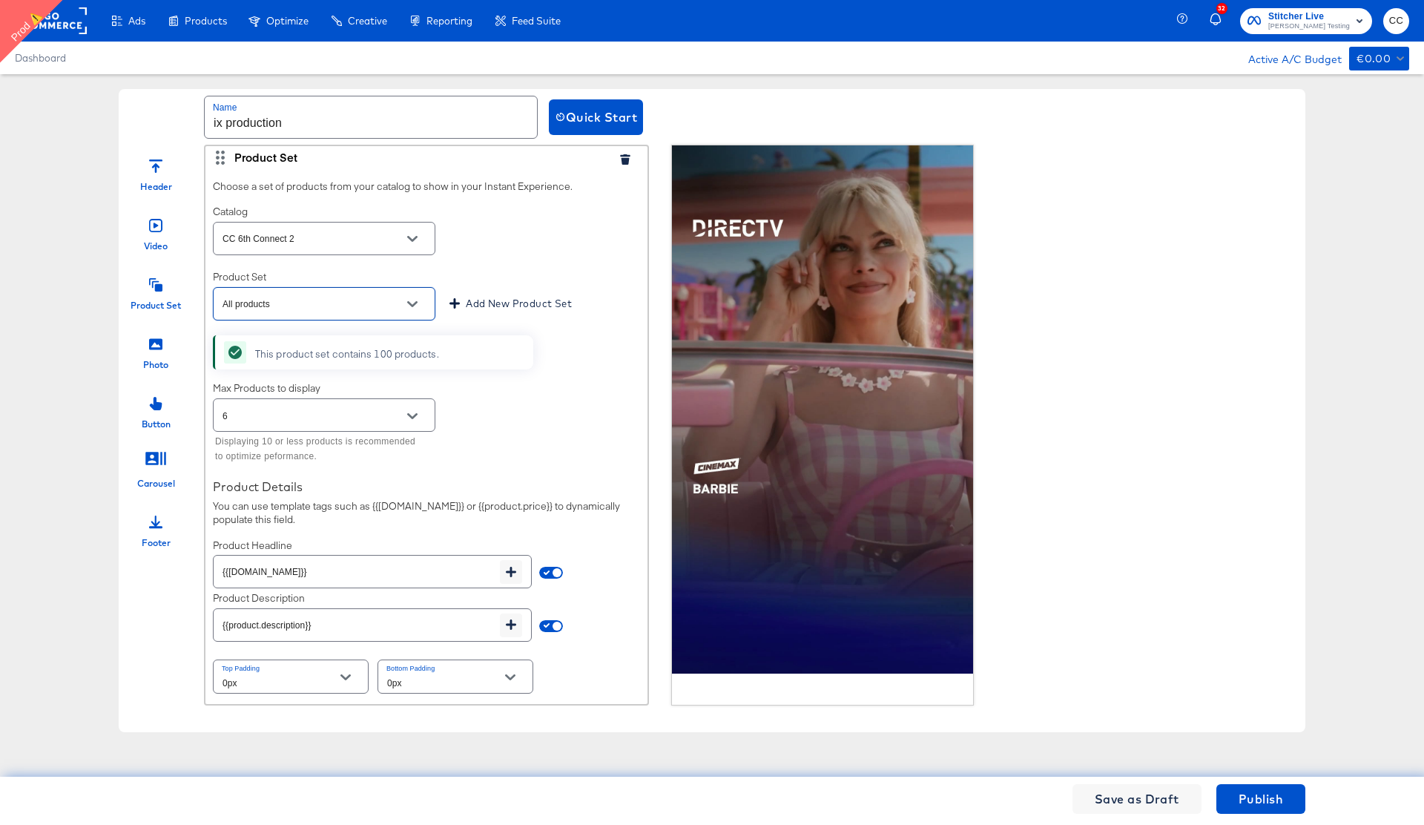
click at [414, 417] on icon "Open" at bounding box center [412, 416] width 10 height 10
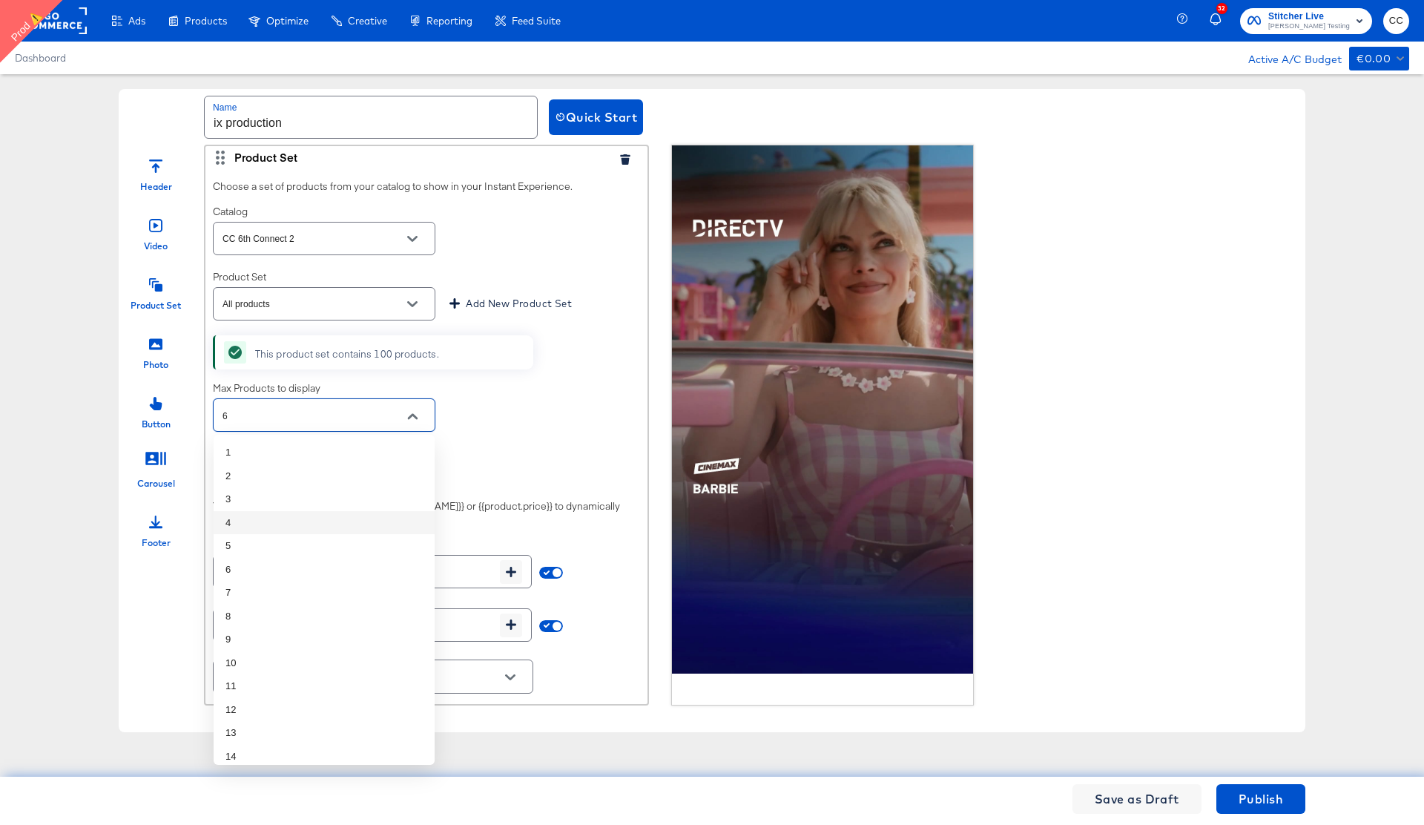
click at [256, 518] on li "4" at bounding box center [324, 523] width 221 height 24
type input "4"
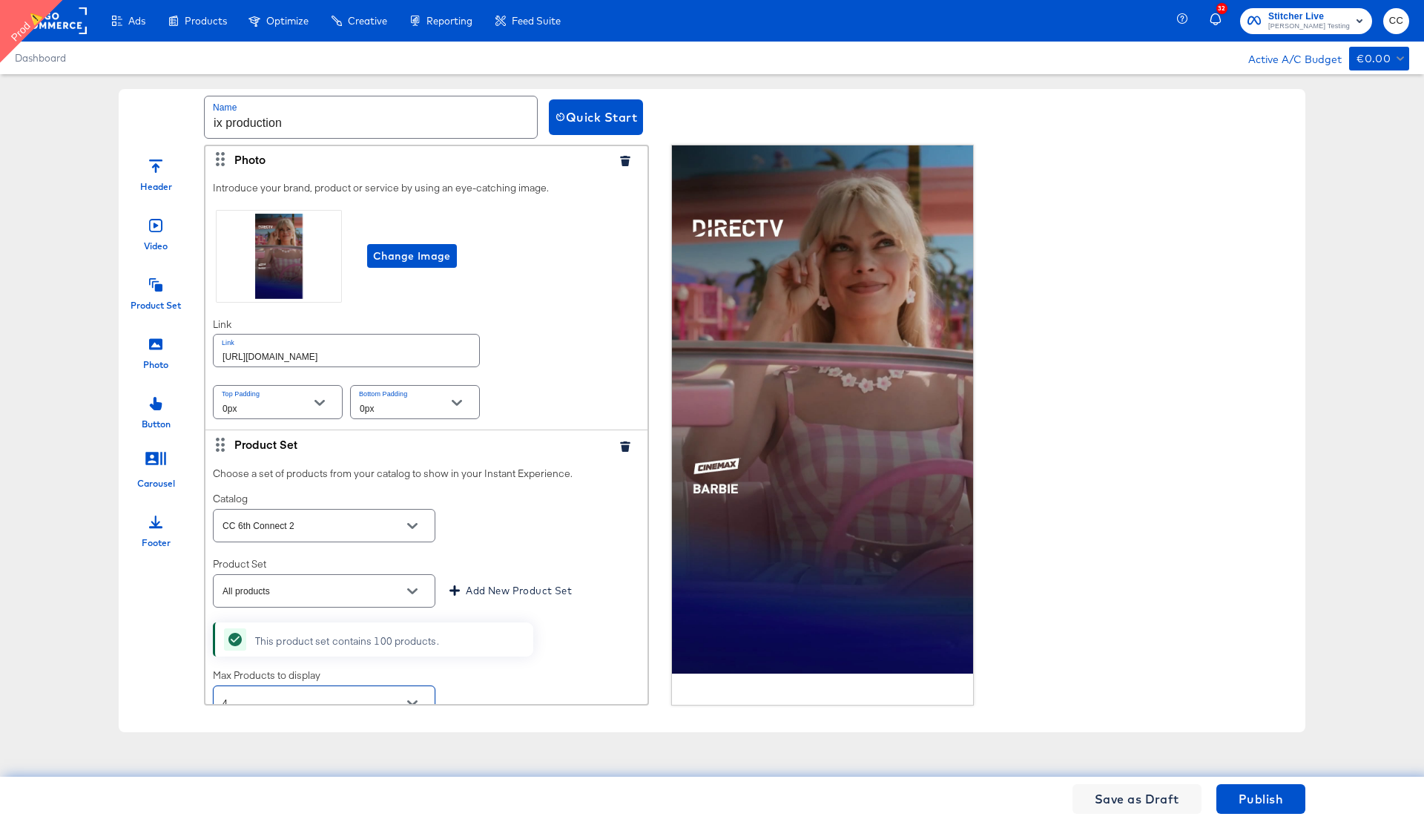
scroll to position [0, 0]
click at [1261, 802] on span "Publish" at bounding box center [1260, 798] width 44 height 21
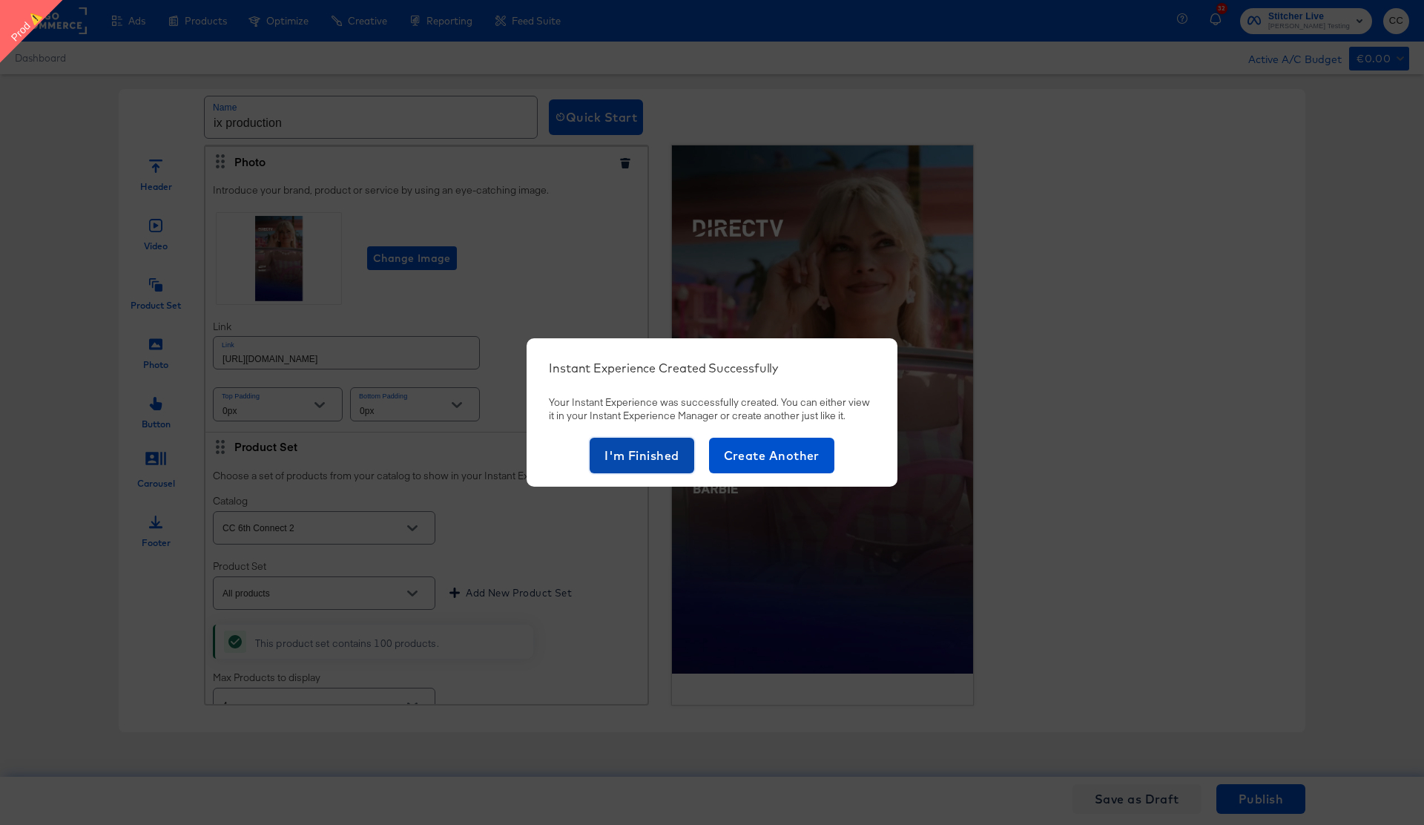
click at [638, 460] on span "I'm Finished" at bounding box center [641, 455] width 75 height 21
